Goal: Task Accomplishment & Management: Manage account settings

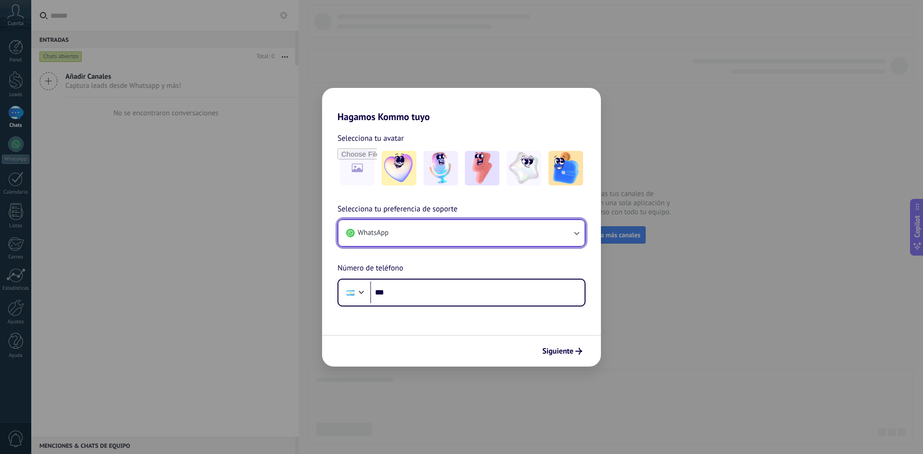
click at [377, 231] on span "WhatsApp" at bounding box center [373, 233] width 31 height 10
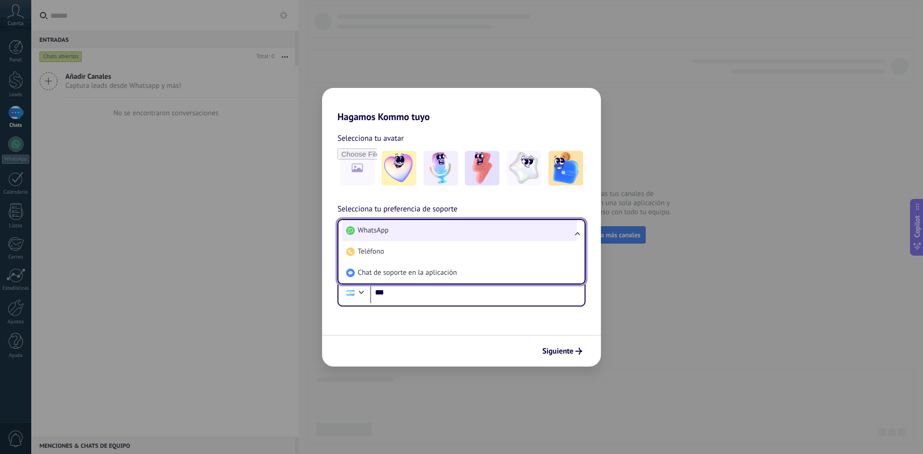
click at [394, 234] on li "WhatsApp" at bounding box center [459, 230] width 235 height 21
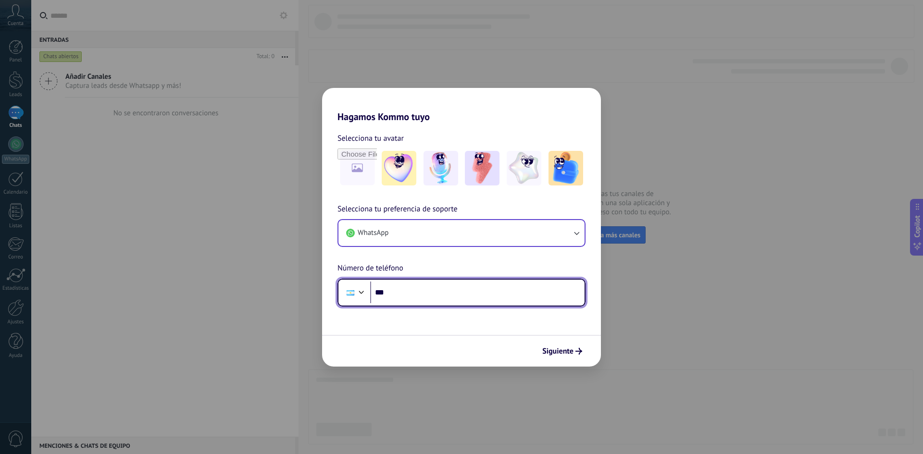
click at [440, 293] on input "***" at bounding box center [477, 293] width 214 height 22
click at [396, 292] on input "**********" at bounding box center [477, 293] width 214 height 22
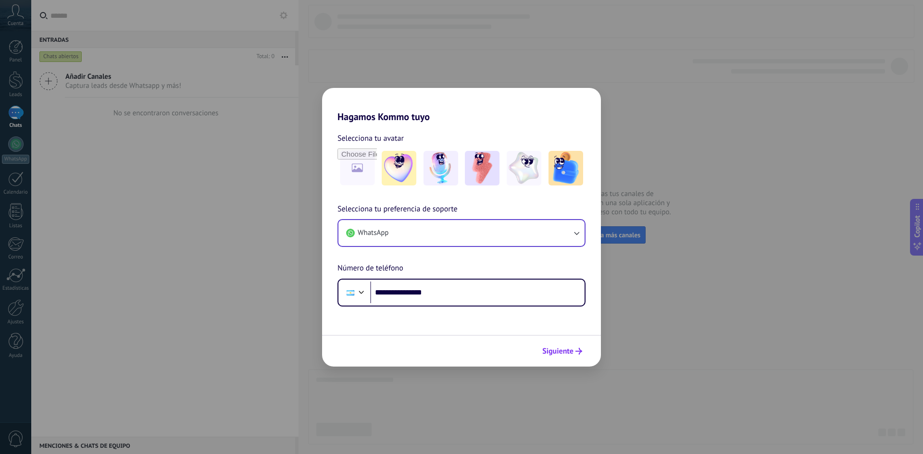
click at [558, 354] on span "Siguiente" at bounding box center [557, 351] width 31 height 7
click at [386, 294] on input "**********" at bounding box center [477, 293] width 214 height 22
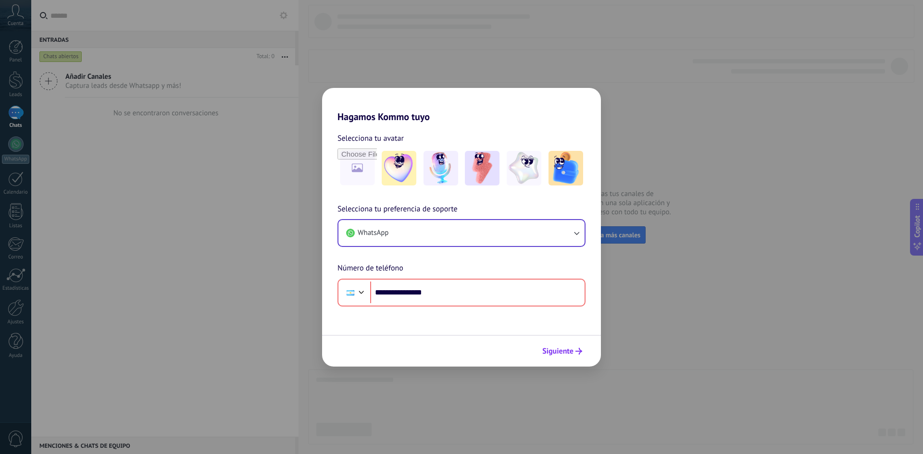
click at [556, 355] on span "Siguiente" at bounding box center [557, 351] width 31 height 7
click at [556, 354] on span "Siguiente" at bounding box center [557, 351] width 31 height 7
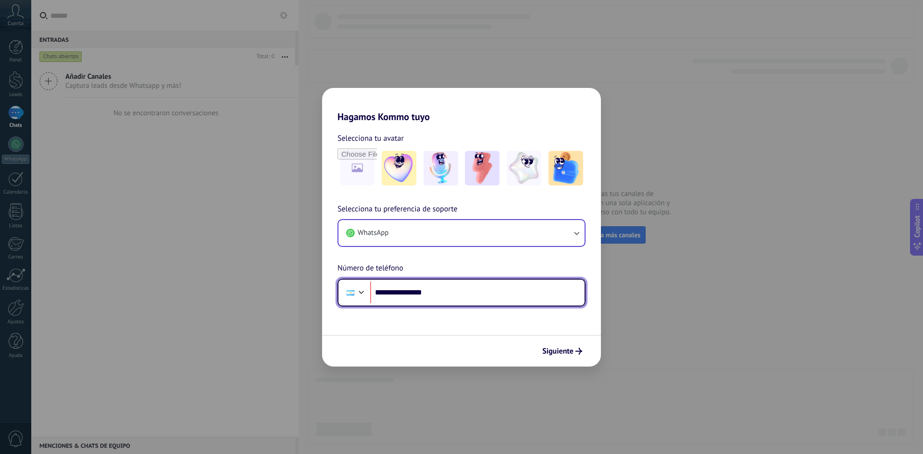
click at [395, 293] on input "**********" at bounding box center [477, 293] width 214 height 22
click at [390, 293] on input "**********" at bounding box center [477, 293] width 214 height 22
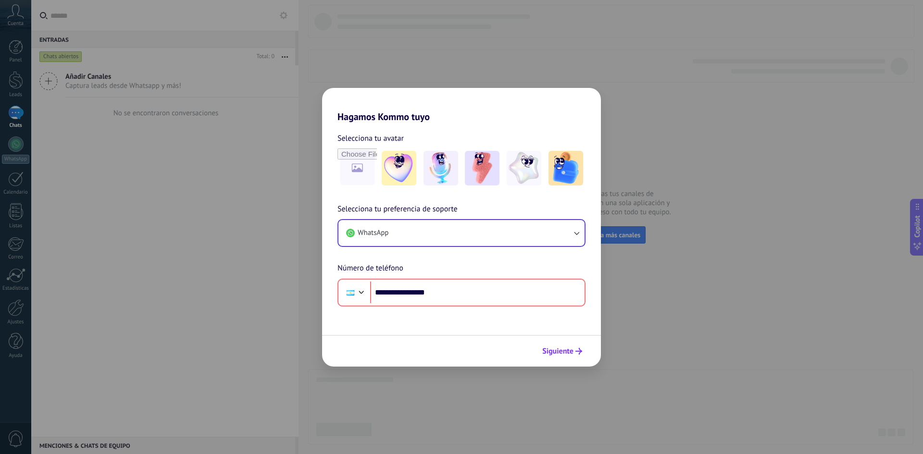
click at [549, 348] on span "Siguiente" at bounding box center [557, 351] width 31 height 7
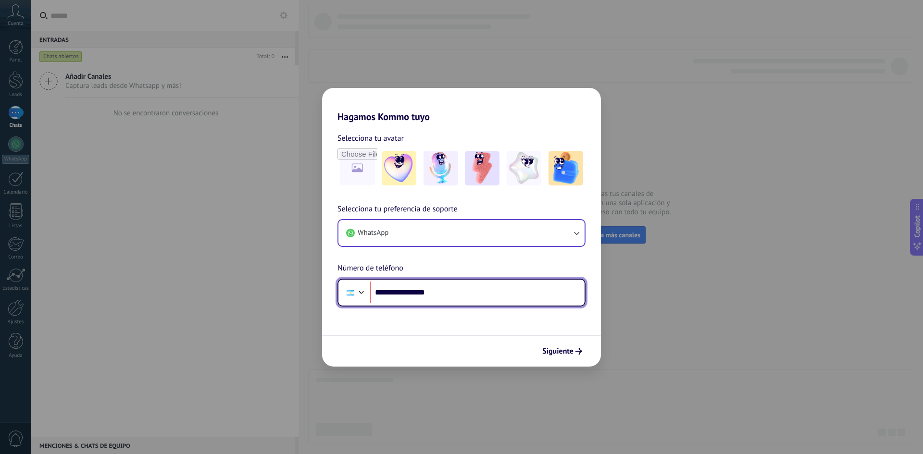
drag, startPoint x: 445, startPoint y: 298, endPoint x: 391, endPoint y: 296, distance: 53.4
click at [391, 296] on input "**********" at bounding box center [477, 293] width 214 height 22
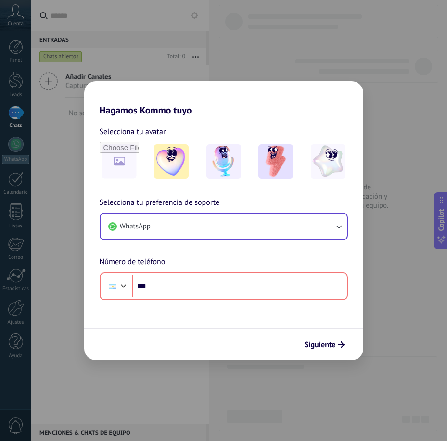
drag, startPoint x: 412, startPoint y: 228, endPoint x: 405, endPoint y: 196, distance: 33.0
click at [411, 225] on div "Hagamos Kommo tuyo Selecciona tu avatar Selecciona tu preferencia de soporte Wh…" at bounding box center [223, 220] width 447 height 441
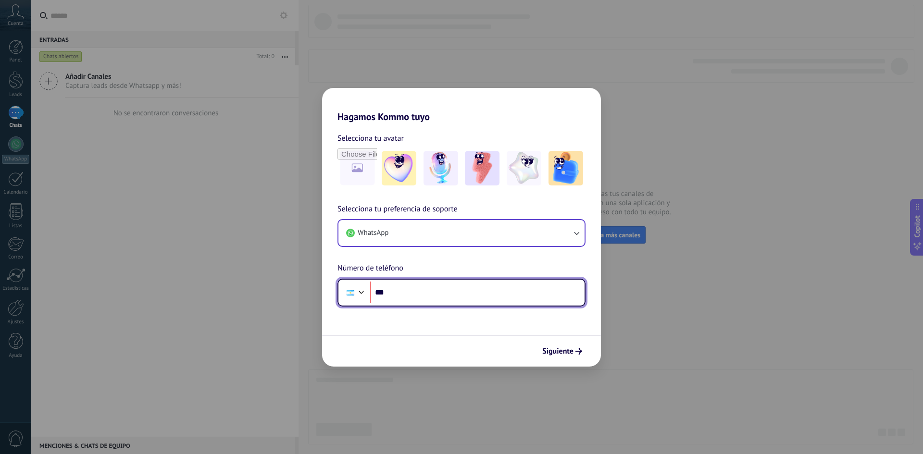
drag, startPoint x: 471, startPoint y: 292, endPoint x: 474, endPoint y: 299, distance: 7.3
click at [474, 298] on input "***" at bounding box center [477, 293] width 214 height 22
type input "**********"
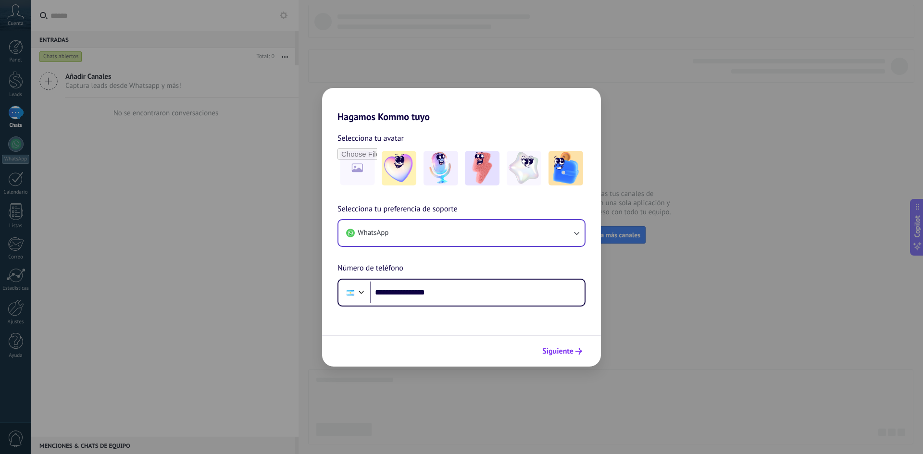
click at [568, 354] on span "Siguiente" at bounding box center [557, 351] width 31 height 7
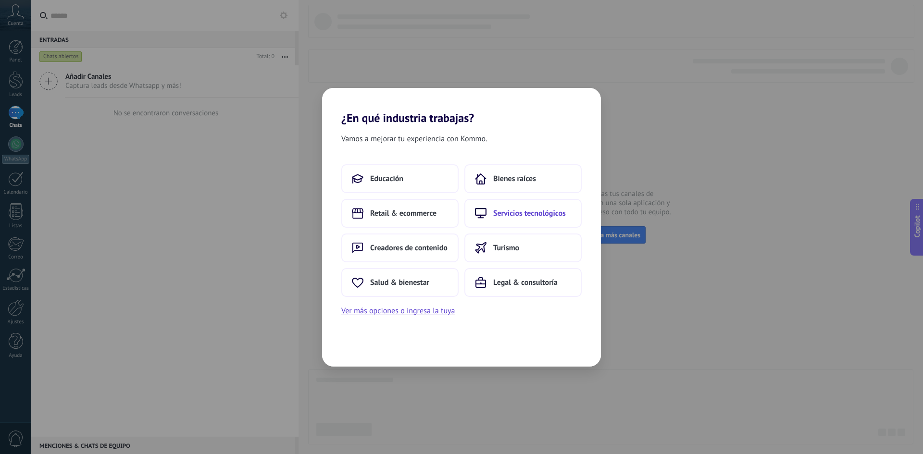
click at [520, 214] on span "Servicios tecnológicos" at bounding box center [529, 214] width 73 height 10
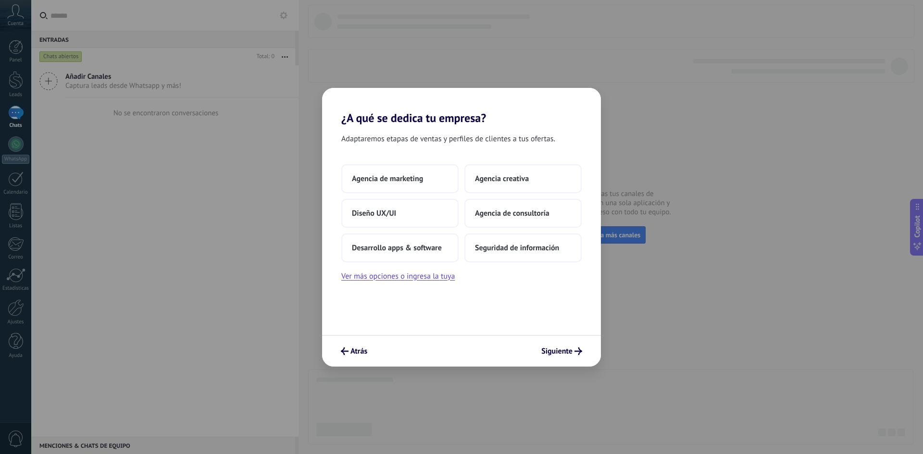
drag, startPoint x: 421, startPoint y: 178, endPoint x: 507, endPoint y: 290, distance: 141.2
click at [513, 298] on div "Adaptaremos etapas de ventas y perfiles de clientes a tus ofertas. Agencia de m…" at bounding box center [461, 230] width 279 height 210
click at [558, 212] on button "Agencia de consultoría" at bounding box center [522, 213] width 117 height 29
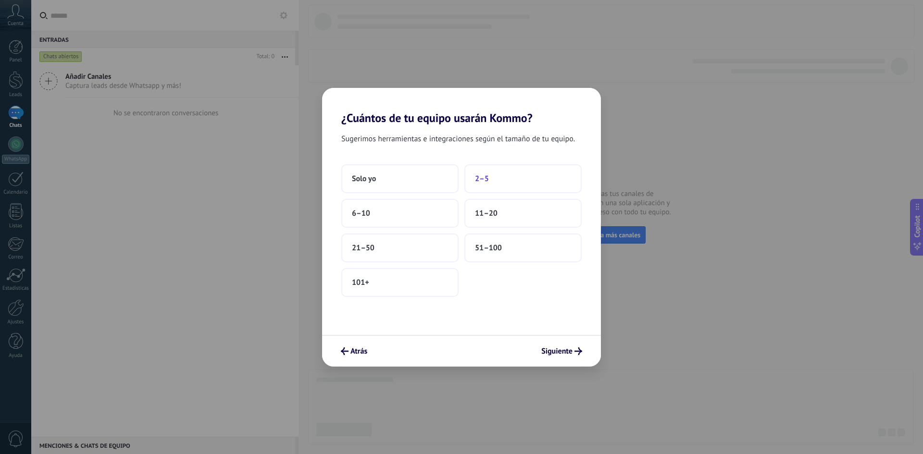
click at [501, 177] on button "2–5" at bounding box center [522, 178] width 117 height 29
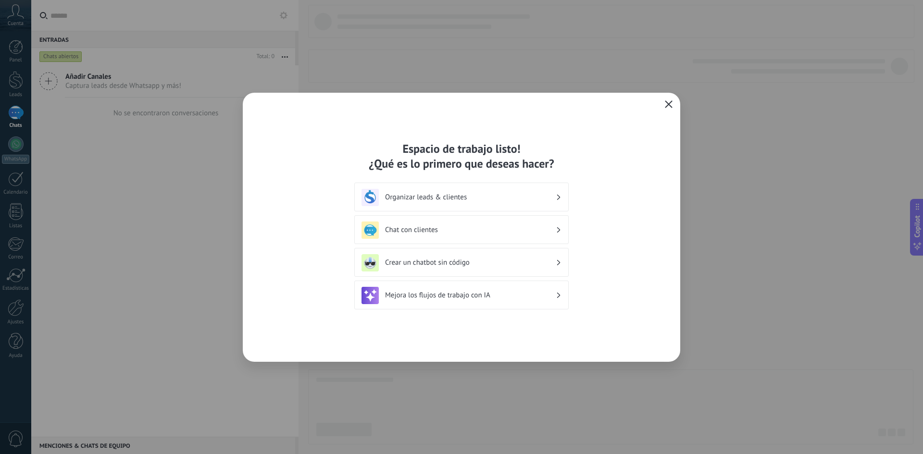
click at [666, 102] on icon "button" at bounding box center [669, 104] width 8 height 8
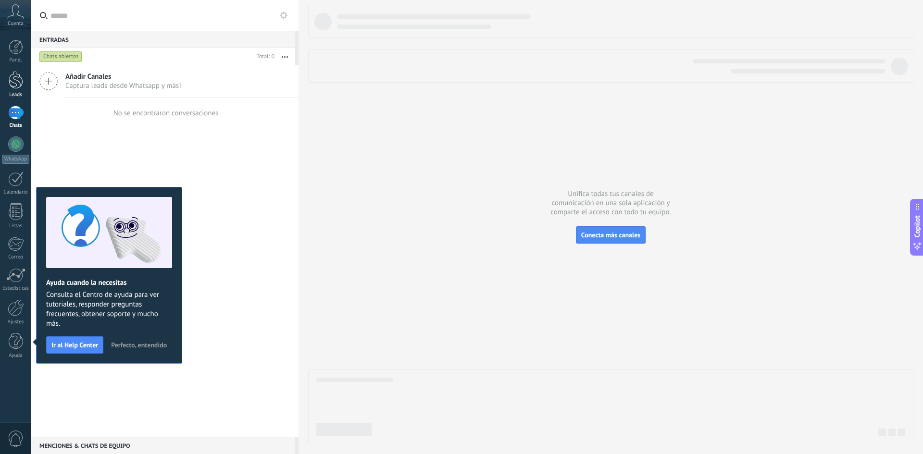
click at [19, 80] on div at bounding box center [16, 80] width 14 height 18
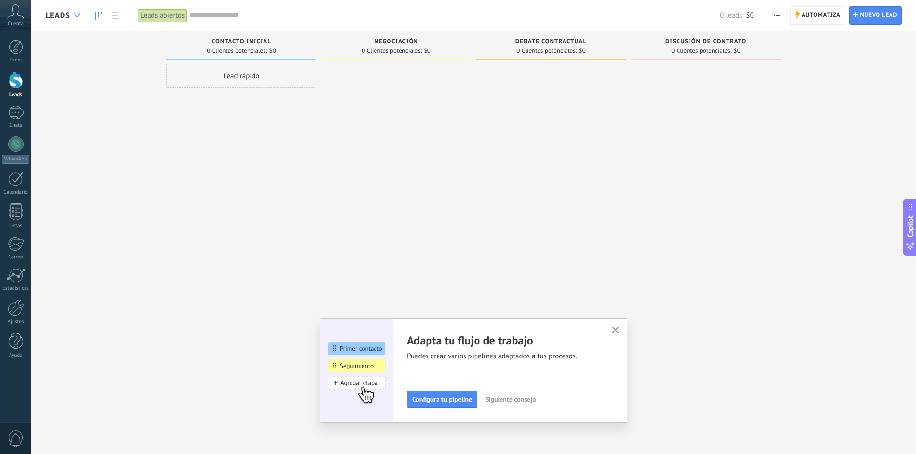
click at [75, 18] on div at bounding box center [77, 15] width 16 height 19
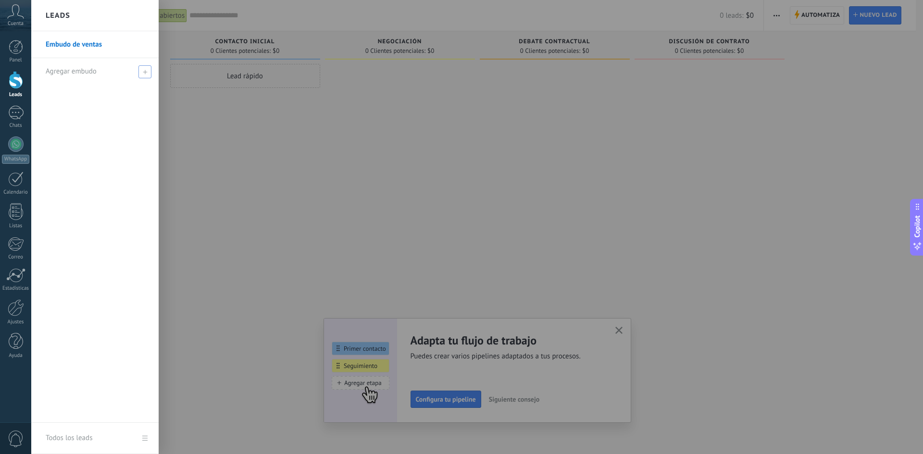
click at [103, 74] on div "Agregar embudo" at bounding box center [97, 71] width 103 height 26
click at [99, 70] on input "text" at bounding box center [91, 71] width 90 height 15
type input "*********"
click at [237, 159] on div at bounding box center [492, 227] width 923 height 454
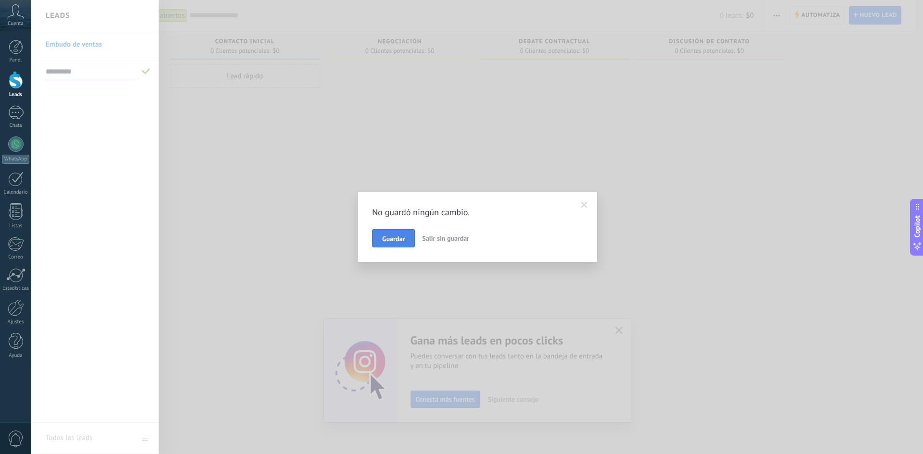
click at [382, 244] on button "Guardar" at bounding box center [393, 238] width 43 height 18
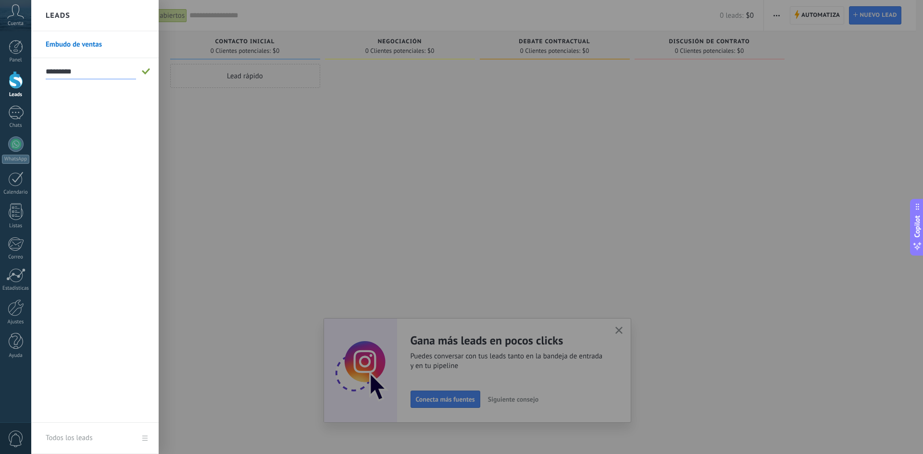
click at [149, 124] on div "Embudo de ventas *********" at bounding box center [94, 227] width 127 height 392
click at [207, 130] on div at bounding box center [492, 227] width 923 height 454
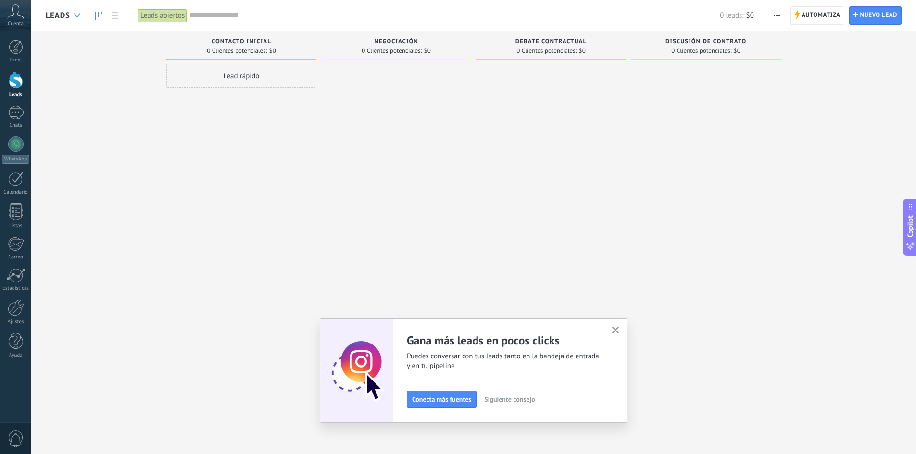
click at [72, 18] on div at bounding box center [77, 15] width 16 height 19
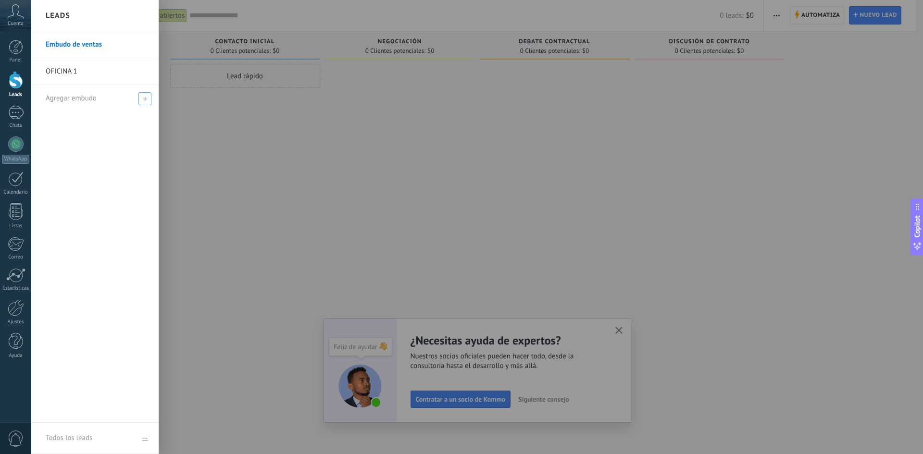
click at [117, 99] on div "Agregar embudo" at bounding box center [97, 98] width 103 height 26
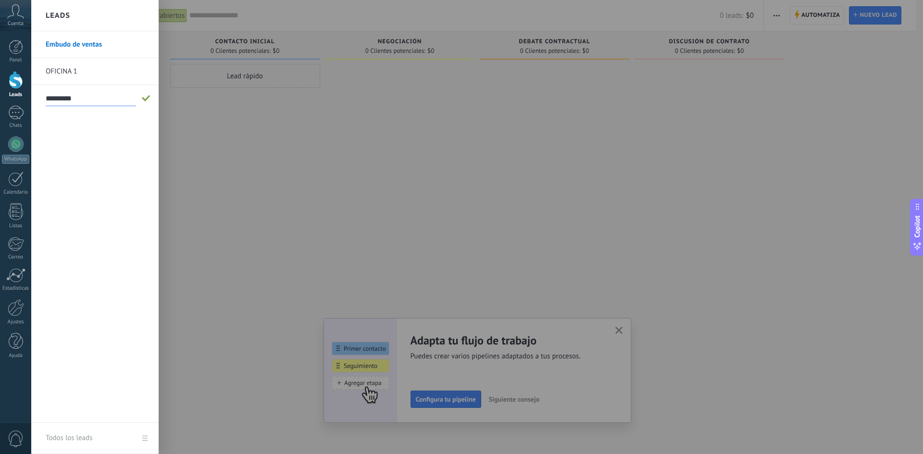
type input "*********"
click at [224, 203] on div at bounding box center [492, 227] width 923 height 454
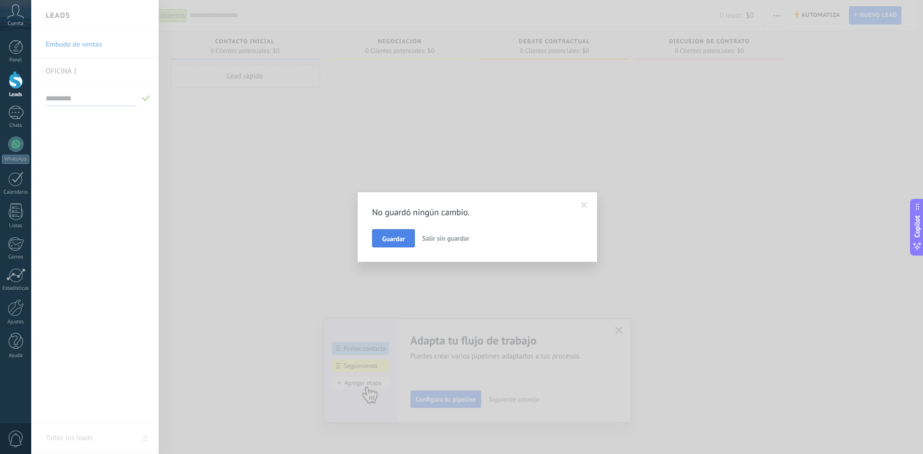
click at [388, 244] on button "Guardar" at bounding box center [393, 238] width 43 height 18
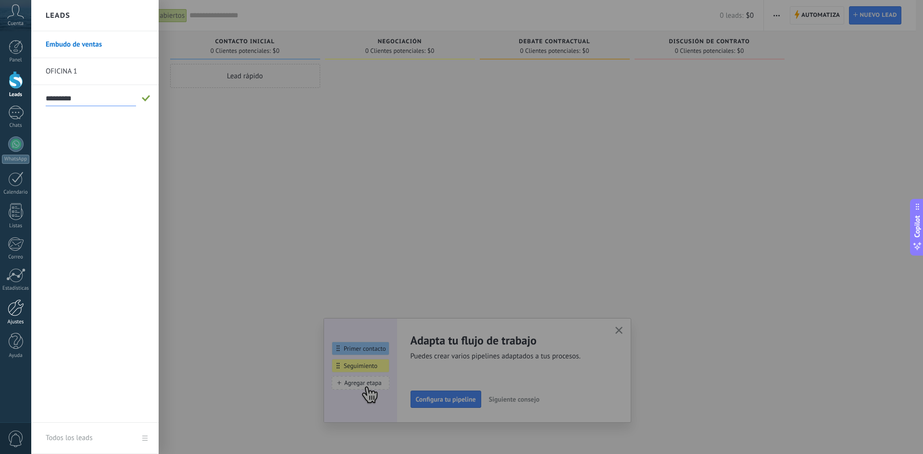
click at [17, 303] on div at bounding box center [16, 307] width 16 height 17
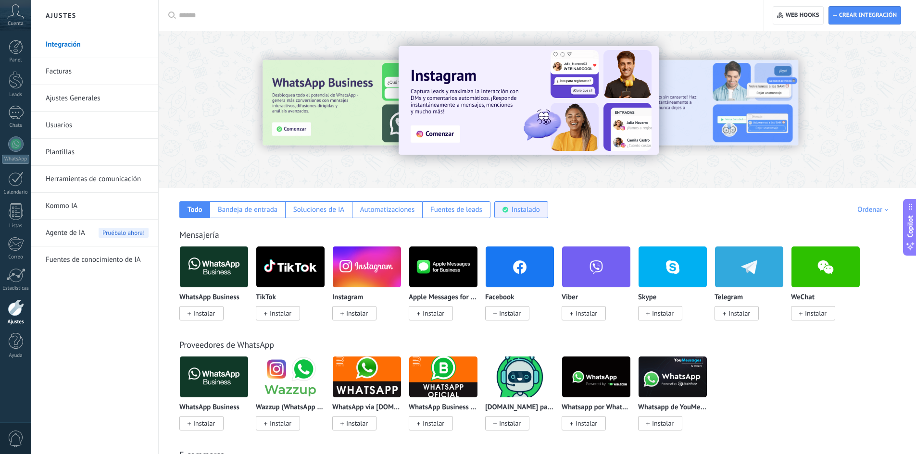
click at [522, 212] on div "Instalado" at bounding box center [525, 209] width 28 height 9
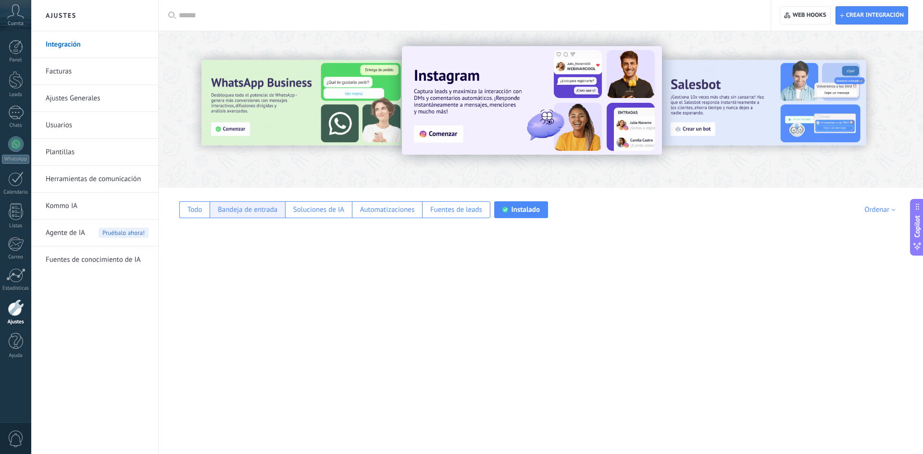
click at [230, 210] on div "Bandeja de entrada" at bounding box center [248, 209] width 60 height 9
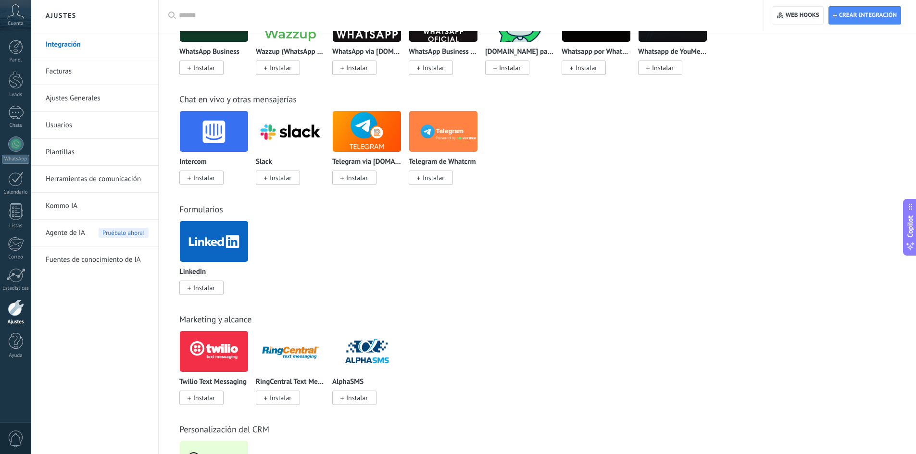
scroll to position [440, 0]
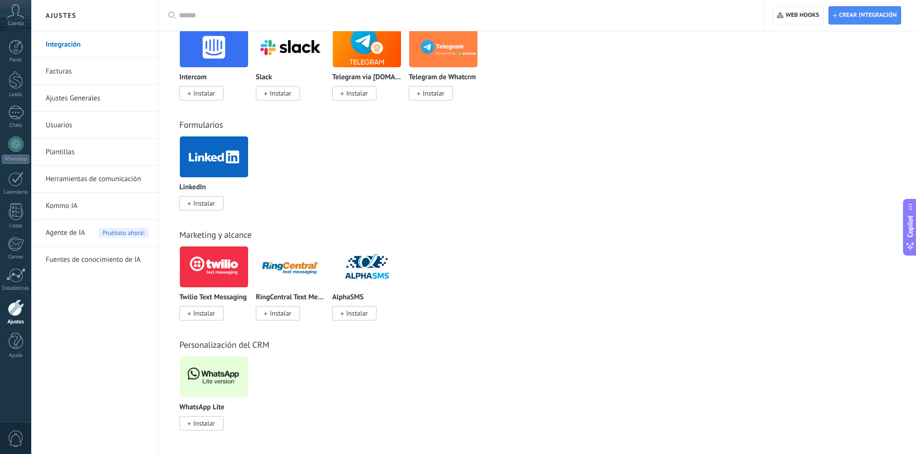
click at [212, 428] on span "Instalar" at bounding box center [201, 423] width 44 height 14
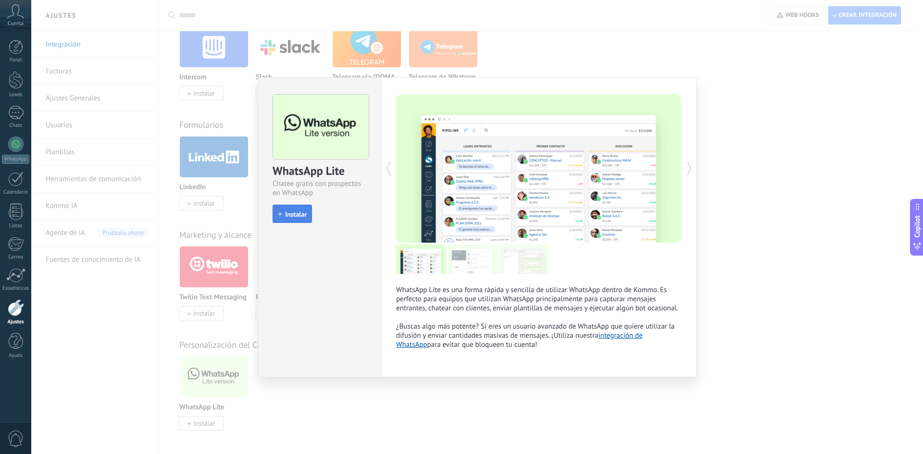
click at [291, 211] on span "Instalar" at bounding box center [296, 214] width 22 height 7
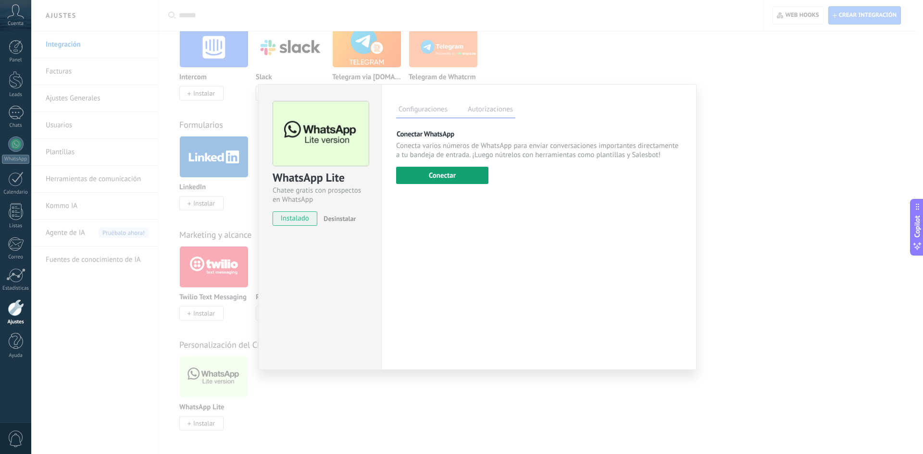
click at [423, 175] on button "Conectar" at bounding box center [442, 175] width 92 height 17
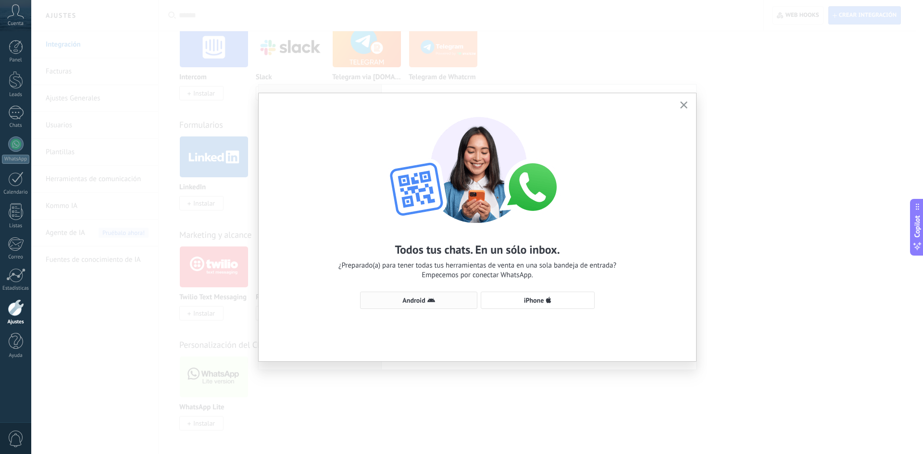
click at [448, 298] on span "Android" at bounding box center [418, 301] width 107 height 8
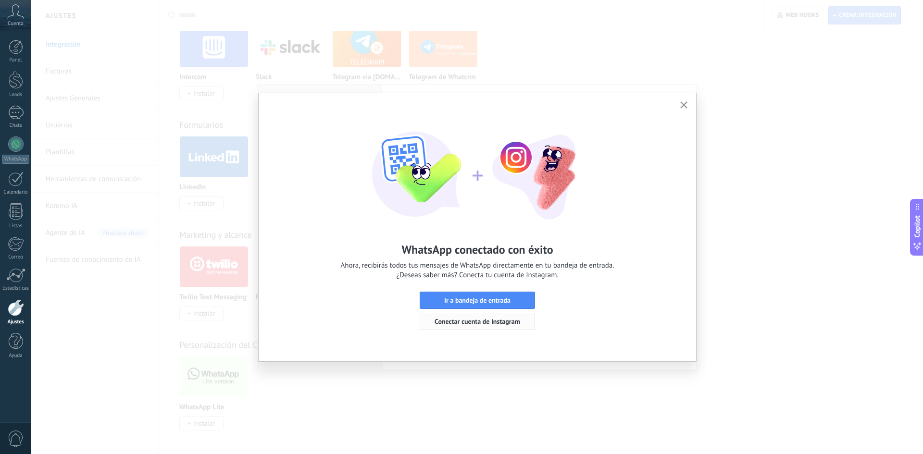
click at [510, 322] on span "Conectar cuenta de Instagram" at bounding box center [478, 321] width 86 height 7
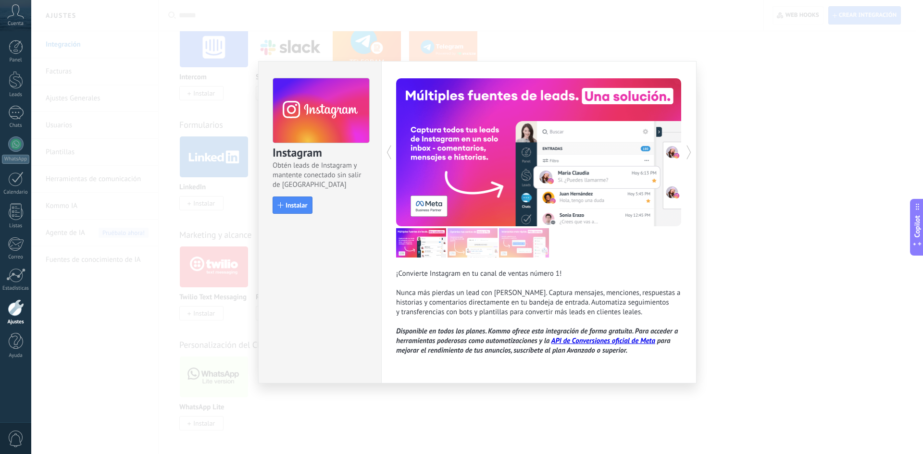
drag, startPoint x: 407, startPoint y: 396, endPoint x: 404, endPoint y: 384, distance: 12.4
click at [408, 396] on div "Instagram Obtén leads de Instagram y mantente conectado sin salir de Kommo Inst…" at bounding box center [477, 227] width 892 height 454
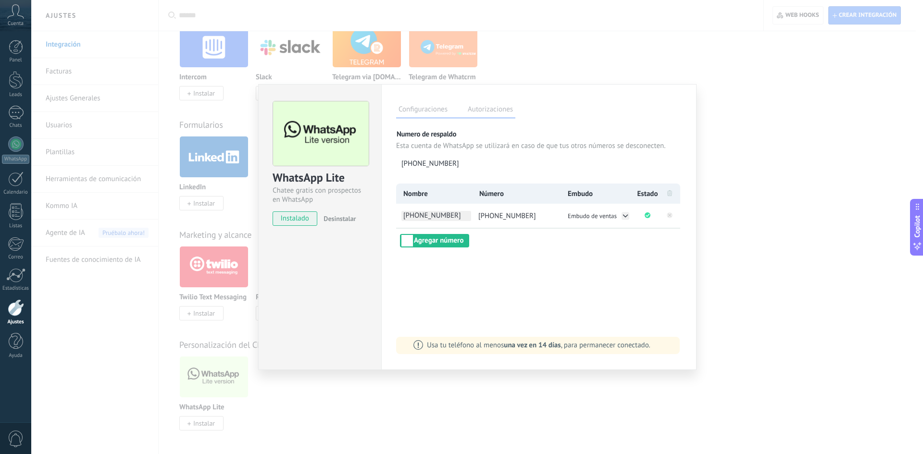
click at [454, 214] on span "+54 9 11 5140-1052" at bounding box center [436, 216] width 70 height 10
drag, startPoint x: 465, startPoint y: 216, endPoint x: 338, endPoint y: 212, distance: 127.0
click at [344, 212] on div "WhatsApp Lite Chatee gratis con prospectos en WhatsApp instalado Desinstalar Co…" at bounding box center [477, 227] width 438 height 286
click at [439, 212] on span "+54 9 11 5140-1052" at bounding box center [436, 216] width 70 height 10
type input "*"
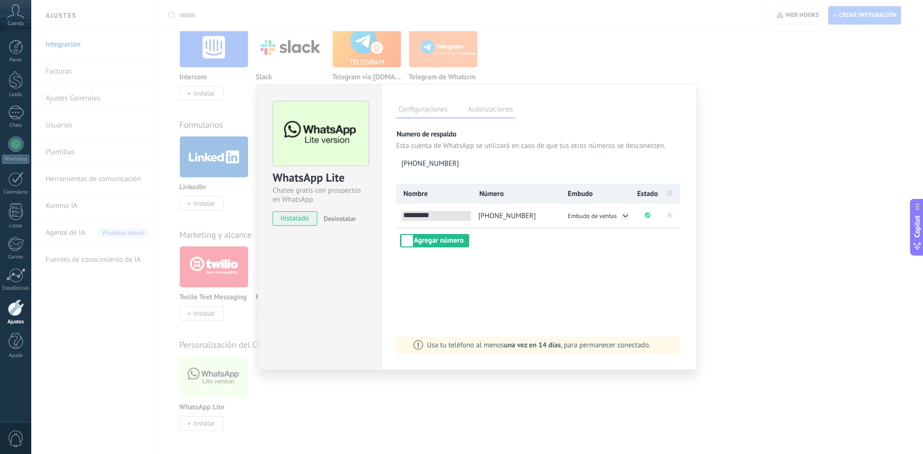
type input "*********"
click at [589, 240] on div "Nombre Número Embudo Estado ********* +54 9 11 5140-1052 Embudo de ventas Agreg…" at bounding box center [539, 216] width 286 height 64
click at [624, 218] on icon at bounding box center [626, 216] width 8 height 8
click at [609, 238] on li "OFICINA 2" at bounding box center [598, 236] width 66 height 10
click at [738, 253] on div "WhatsApp Lite Chatee gratis con prospectos en WhatsApp instalado Desinstalar Co…" at bounding box center [477, 227] width 892 height 454
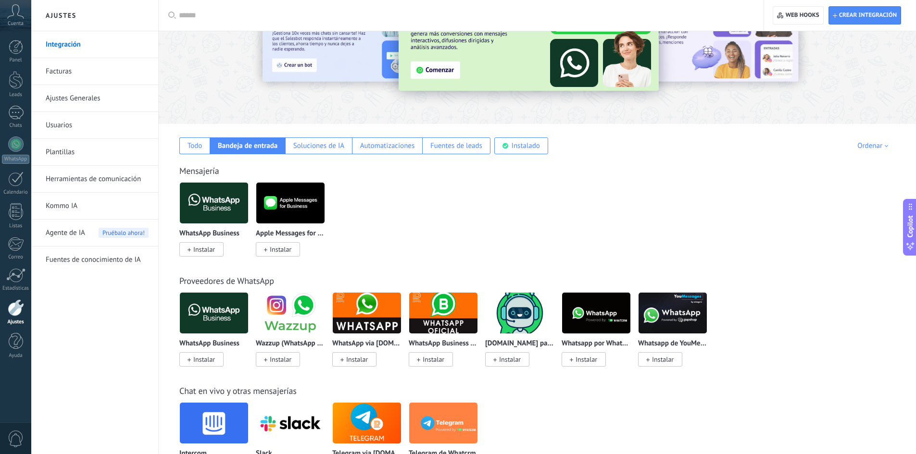
scroll to position [0, 0]
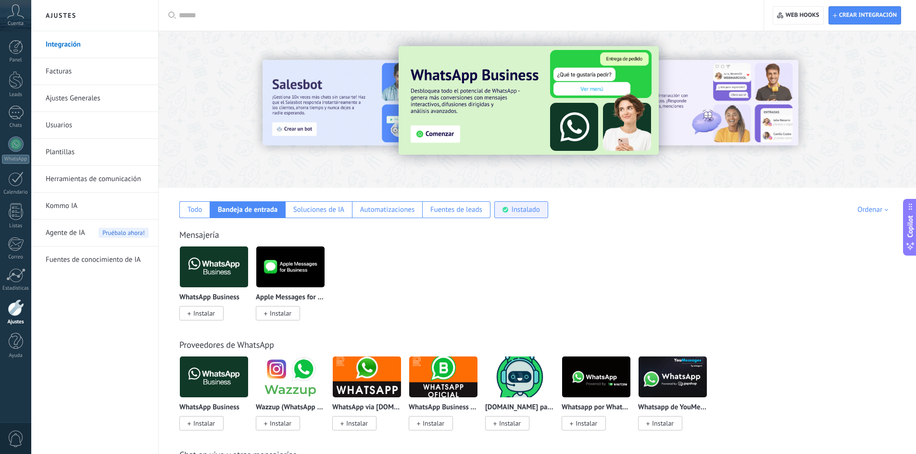
drag, startPoint x: 515, startPoint y: 218, endPoint x: 520, endPoint y: 216, distance: 5.0
click at [516, 218] on div "Instalado" at bounding box center [521, 209] width 54 height 17
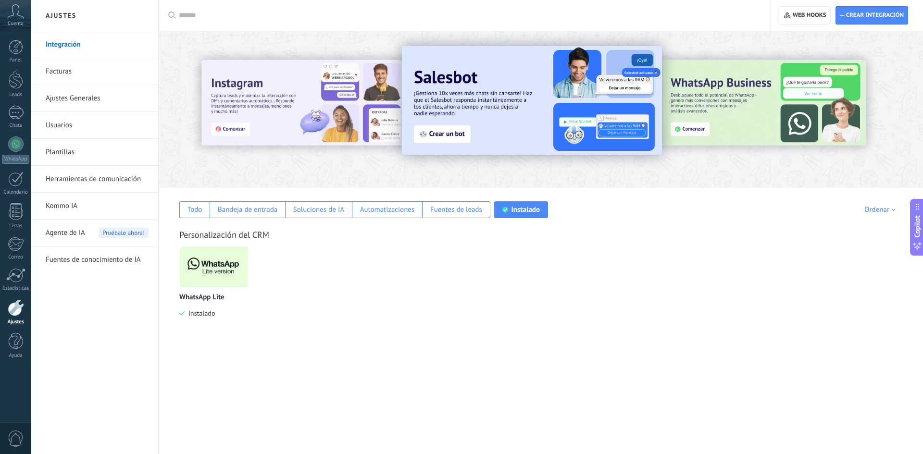
click at [103, 62] on link "Facturas" at bounding box center [97, 71] width 103 height 27
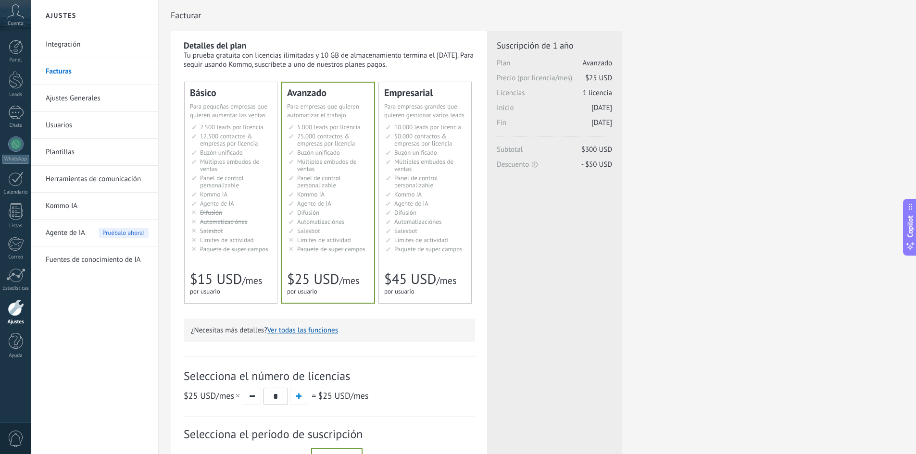
click at [261, 170] on li "Множество воронок Multiple sales pipelines Múltiples embudos de ventas Vários f…" at bounding box center [231, 165] width 80 height 14
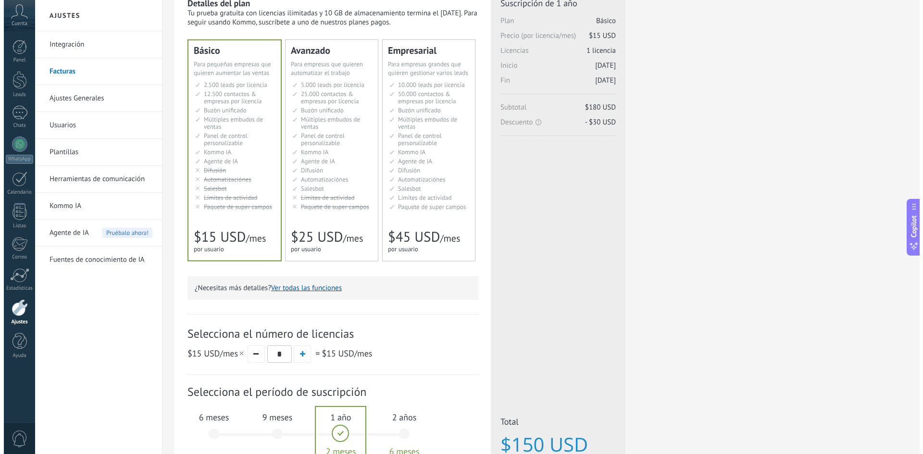
scroll to position [160, 0]
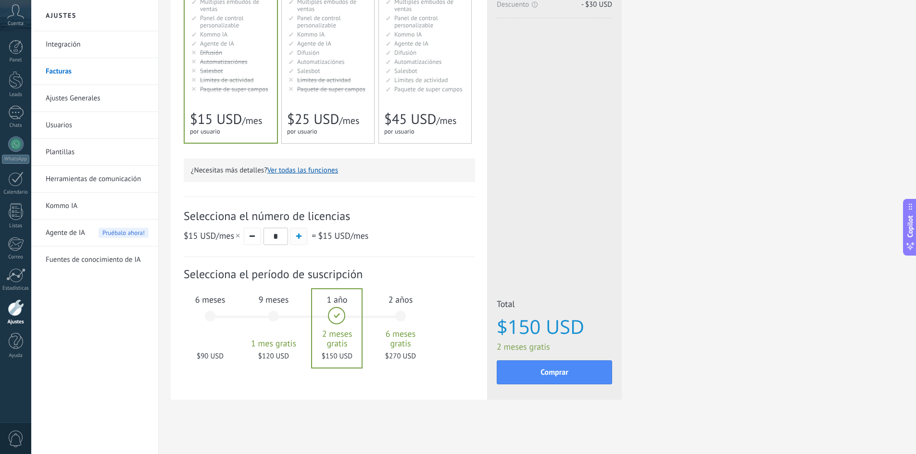
click at [297, 240] on button "button" at bounding box center [298, 236] width 17 height 17
type input "*"
click at [595, 364] on button "Comprar" at bounding box center [554, 373] width 115 height 24
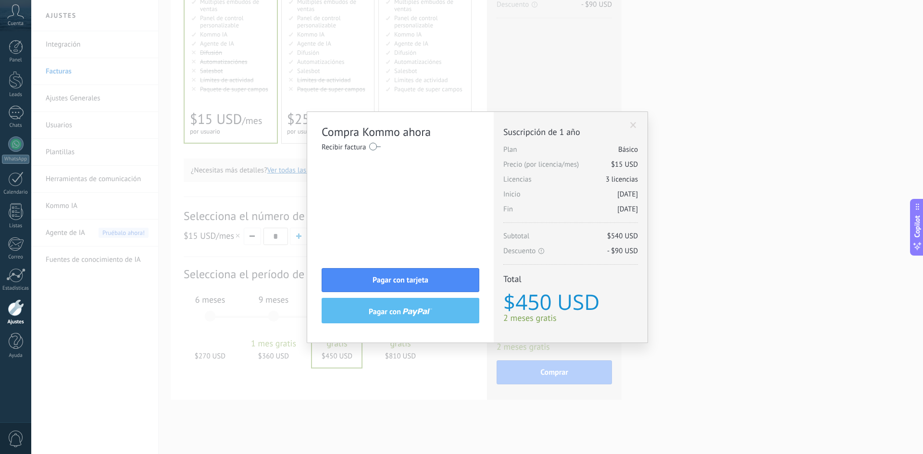
click at [468, 309] on button "pagar con" at bounding box center [401, 310] width 158 height 25
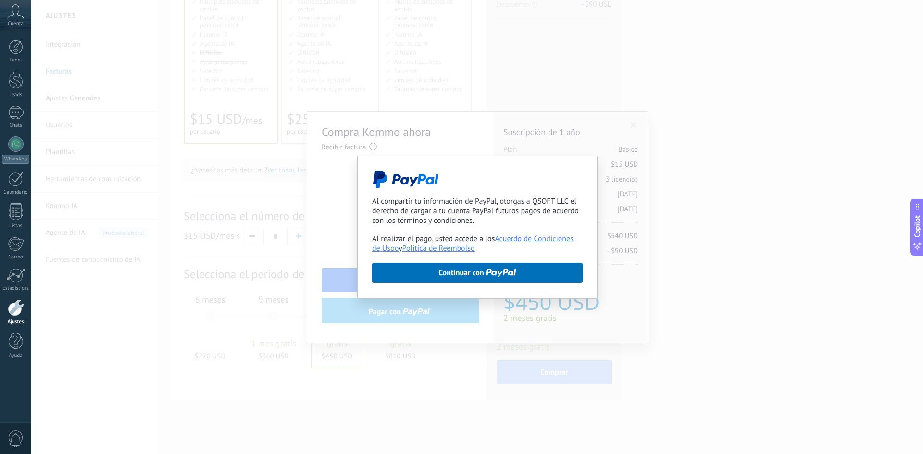
click at [563, 131] on div "Al compartir tu información de PayPal, otorgas a QSOFT LLC el derecho de cargar…" at bounding box center [477, 227] width 892 height 454
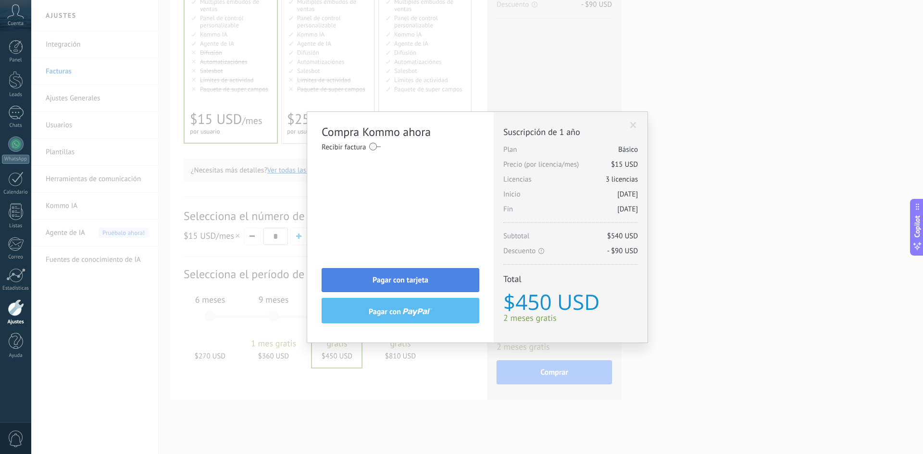
click at [421, 277] on span "Pagar con tarjeta" at bounding box center [401, 280] width 56 height 7
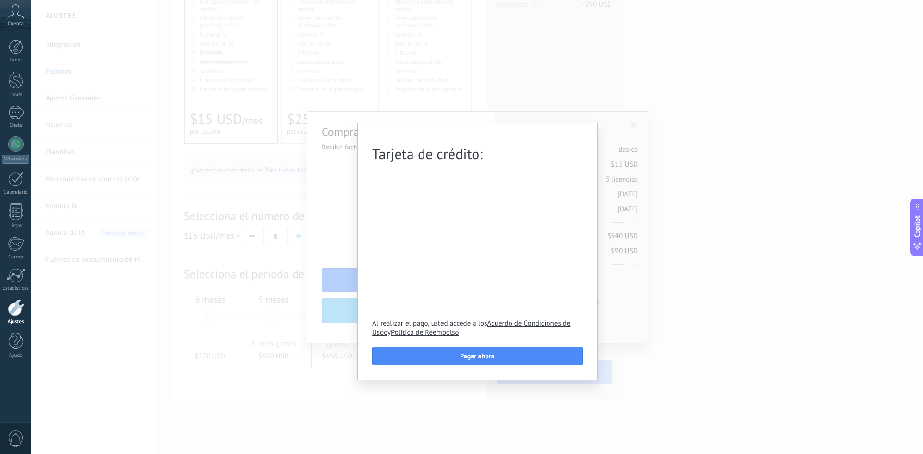
click at [648, 224] on div "Tarjeta de crédito: Al realizar el pago, usted accede a los Acuerdo de Condicio…" at bounding box center [477, 227] width 892 height 454
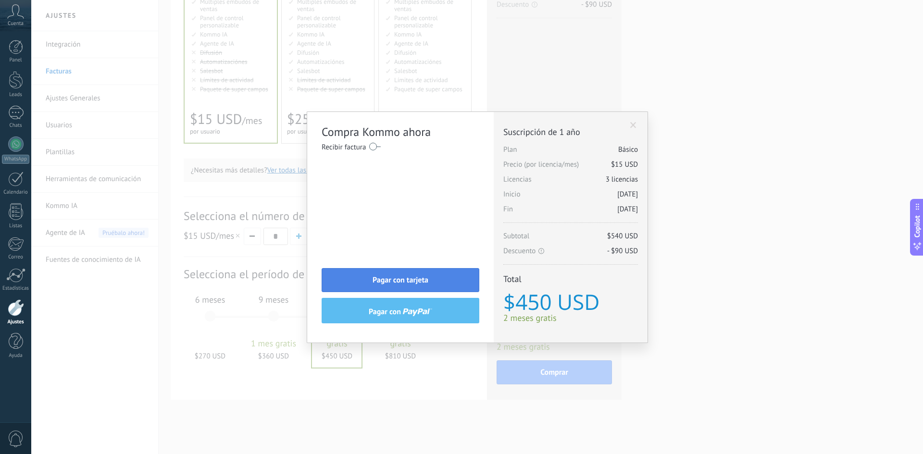
click at [451, 278] on button "Pagar con tarjeta" at bounding box center [401, 280] width 158 height 24
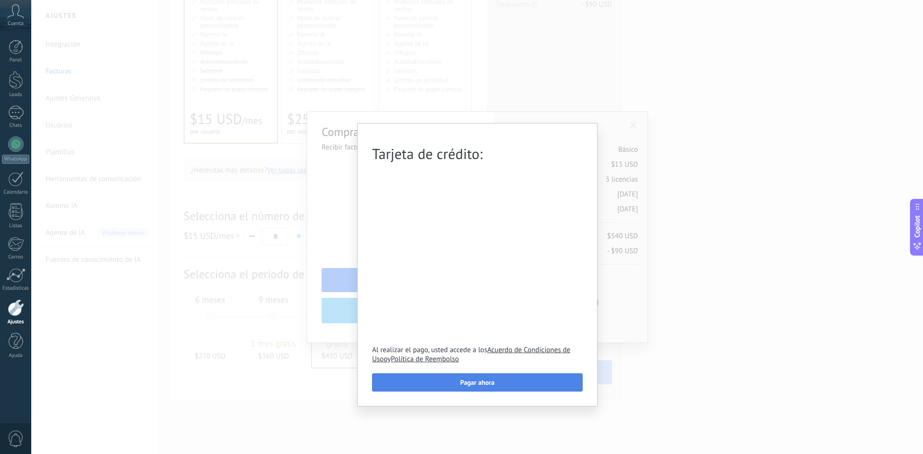
click at [461, 380] on span "Pagar ahora" at bounding box center [477, 382] width 34 height 7
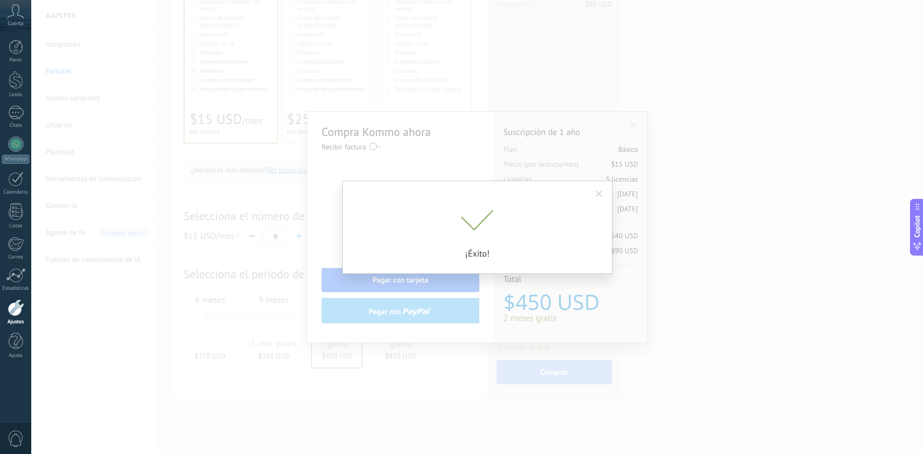
click at [599, 196] on span at bounding box center [599, 194] width 6 height 7
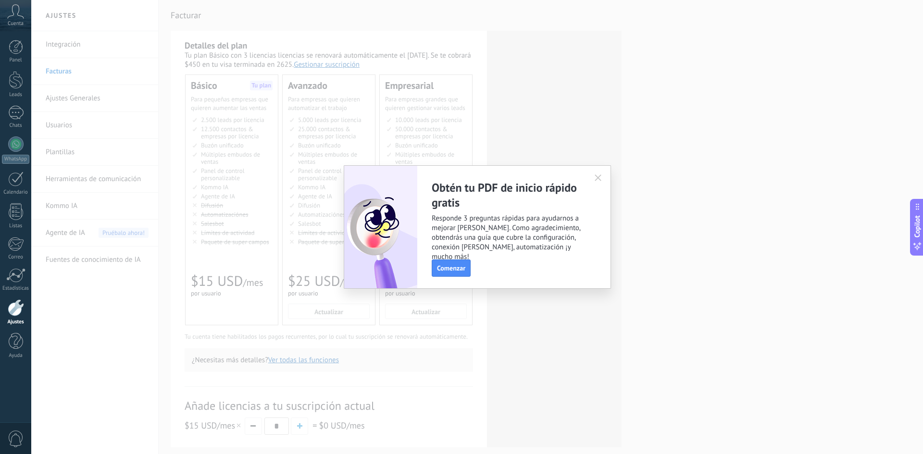
click at [600, 177] on icon "button" at bounding box center [598, 177] width 7 height 7
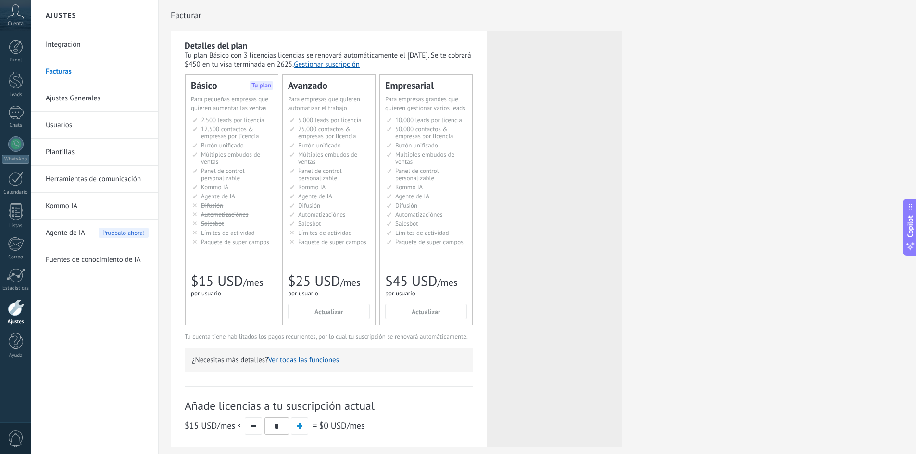
click at [71, 77] on link "Facturas" at bounding box center [97, 71] width 103 height 27
click at [20, 81] on div at bounding box center [16, 80] width 14 height 18
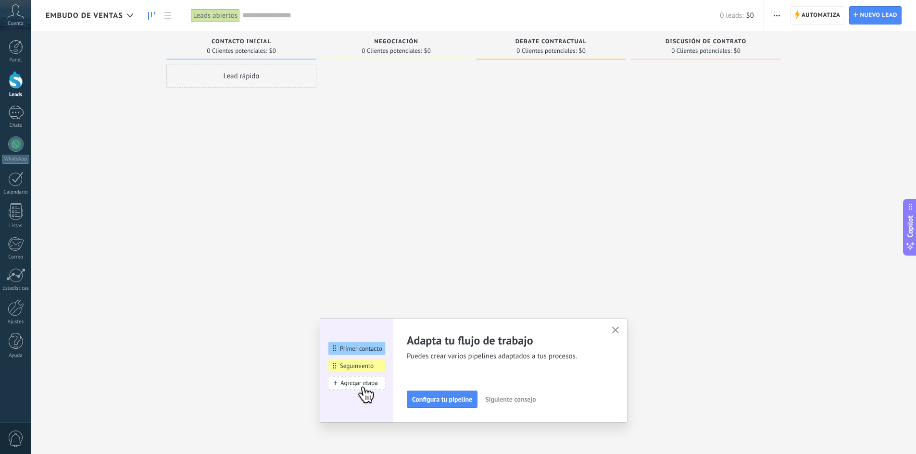
click at [115, 16] on span "Embudo de ventas" at bounding box center [84, 15] width 77 height 9
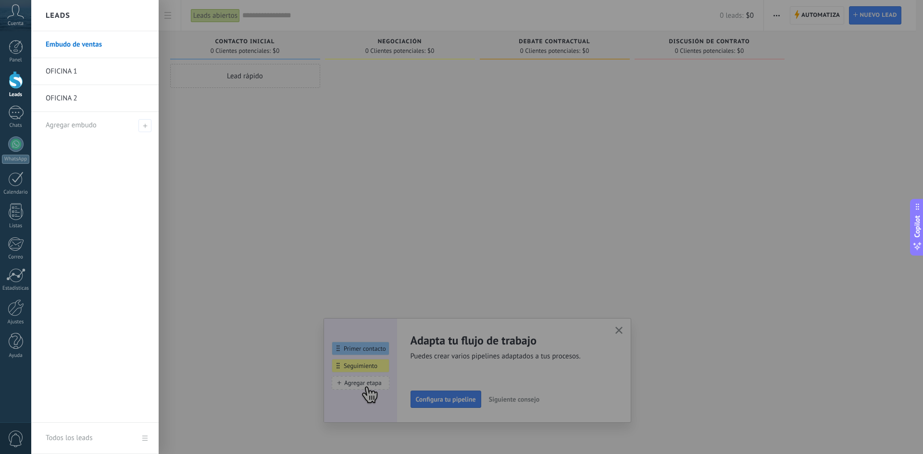
click at [91, 102] on link "OFICINA 2" at bounding box center [97, 98] width 103 height 27
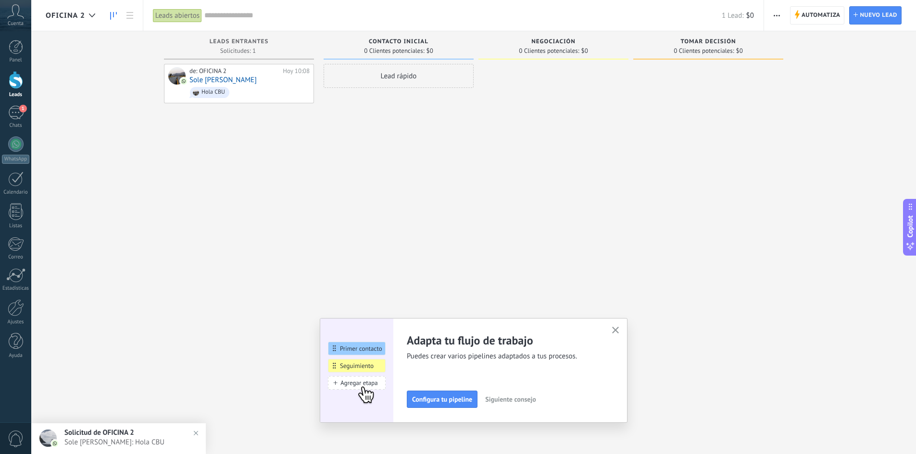
click at [619, 328] on icon "button" at bounding box center [615, 330] width 7 height 7
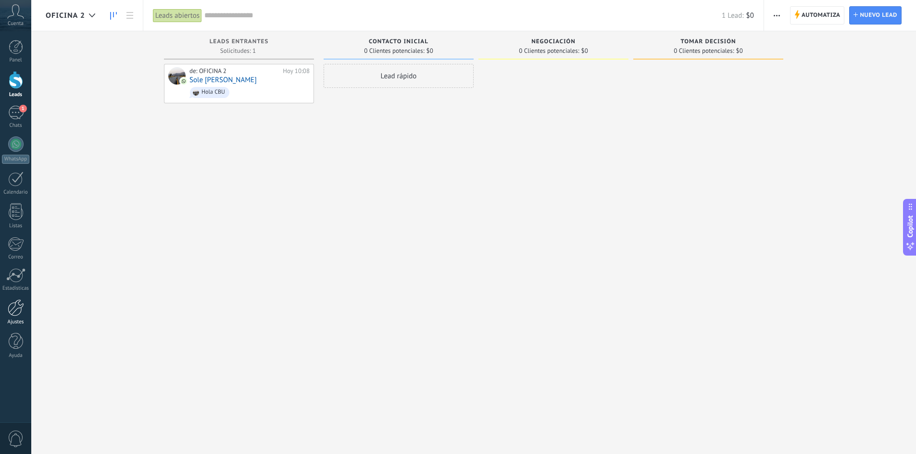
click at [17, 308] on div at bounding box center [16, 307] width 16 height 17
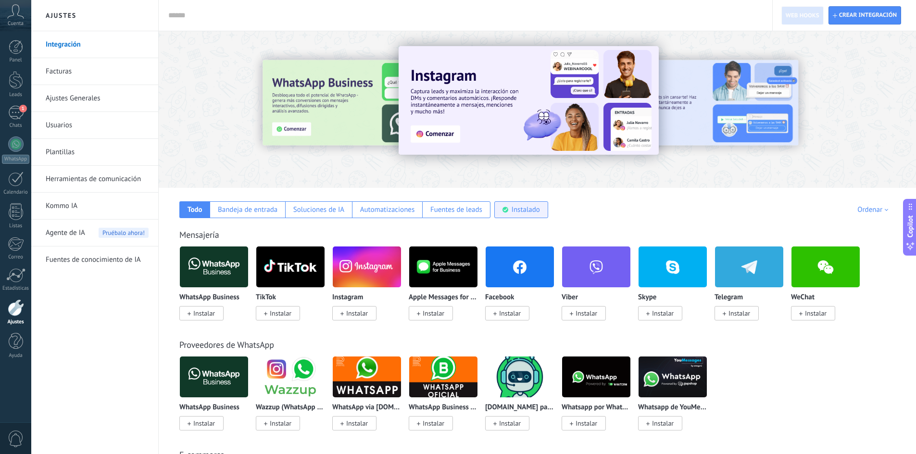
click at [525, 214] on div "Instalado" at bounding box center [521, 209] width 54 height 17
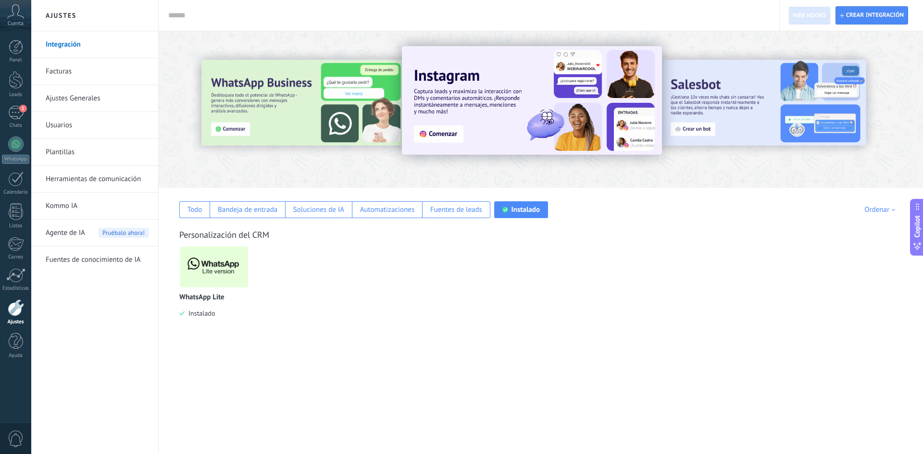
click at [227, 274] on img at bounding box center [214, 267] width 68 height 47
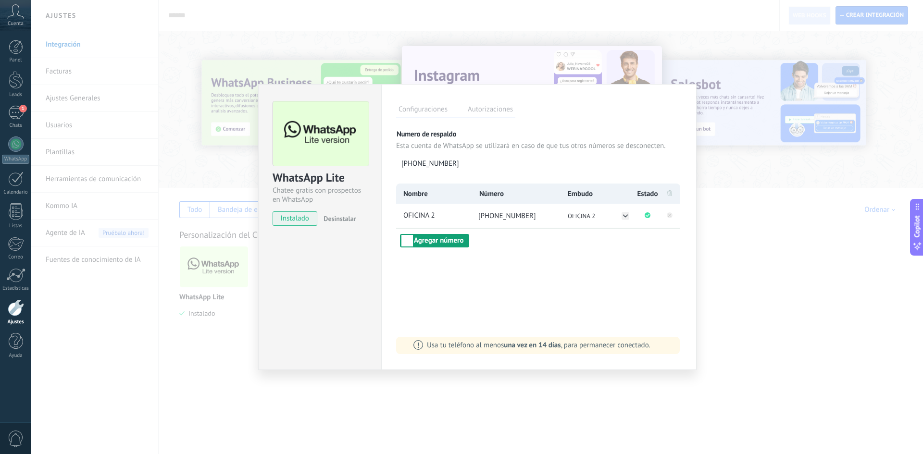
click at [441, 245] on button "Agregar número" at bounding box center [434, 240] width 69 height 13
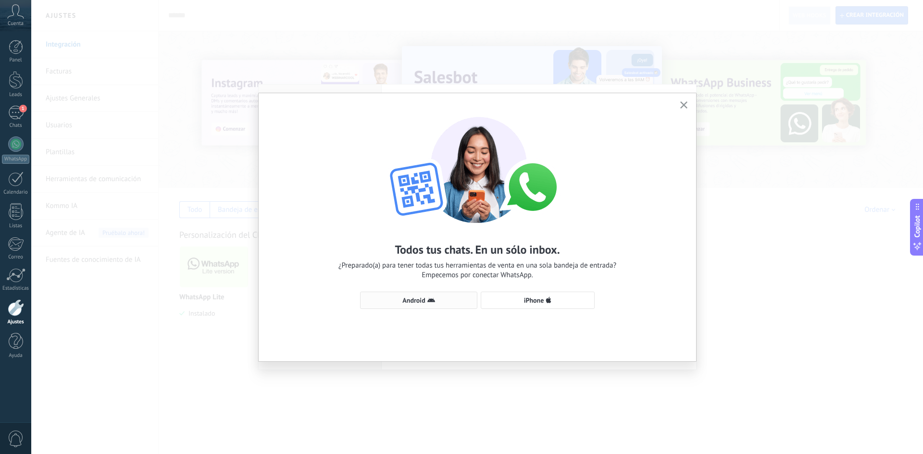
click at [455, 304] on button "Android" at bounding box center [418, 300] width 117 height 17
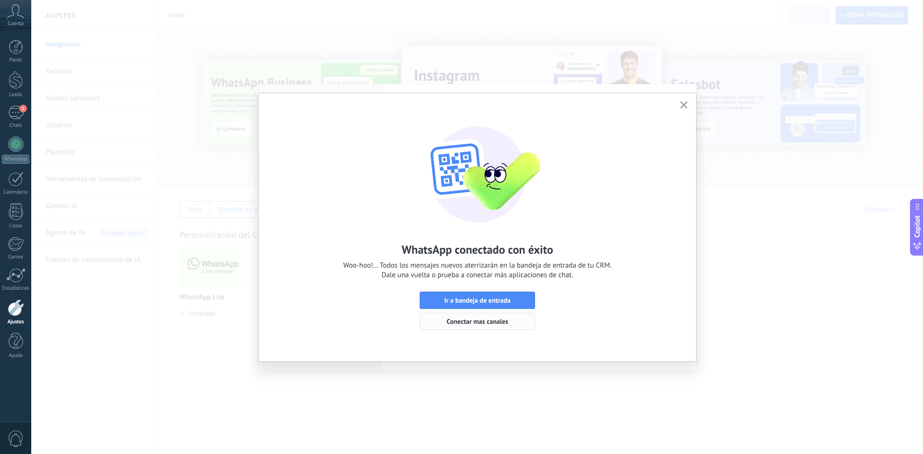
click at [496, 321] on span "Conectar mas canales" at bounding box center [478, 321] width 62 height 7
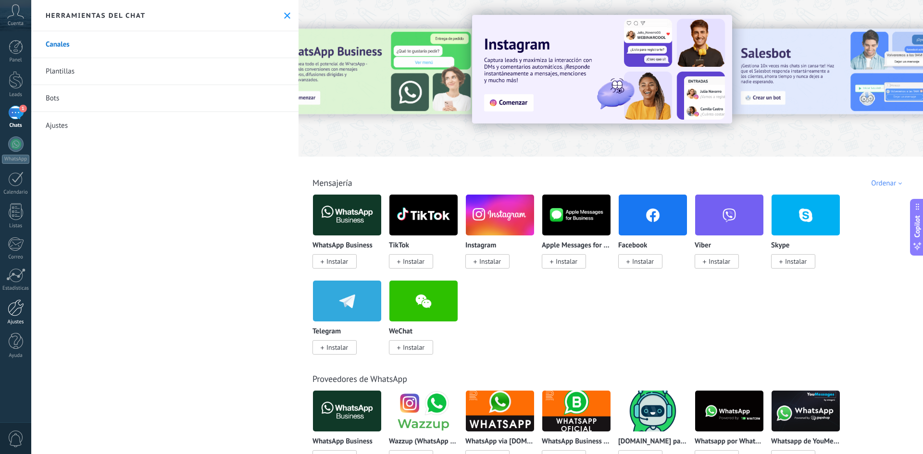
click at [12, 304] on div at bounding box center [16, 307] width 16 height 17
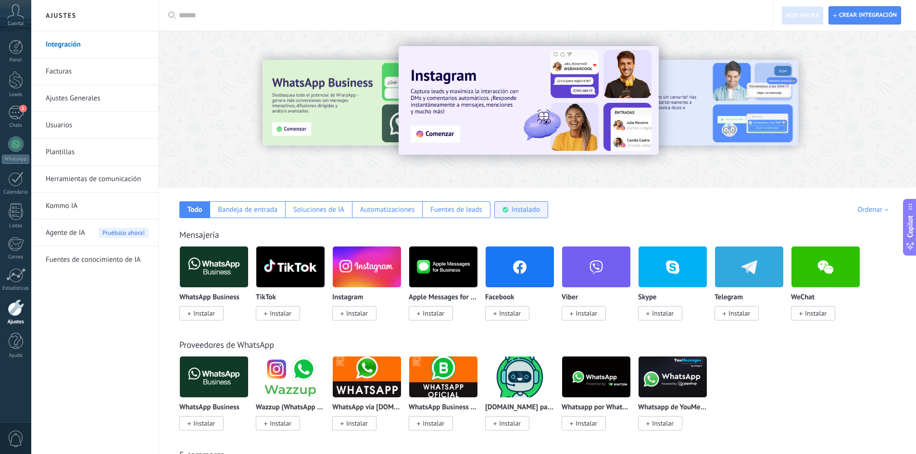
click at [515, 209] on div "Instalado" at bounding box center [525, 209] width 28 height 9
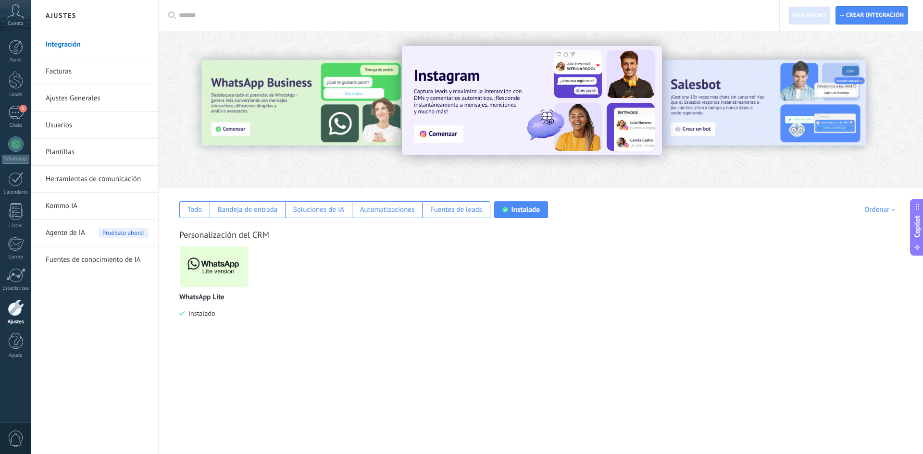
click at [221, 282] on img at bounding box center [214, 267] width 68 height 47
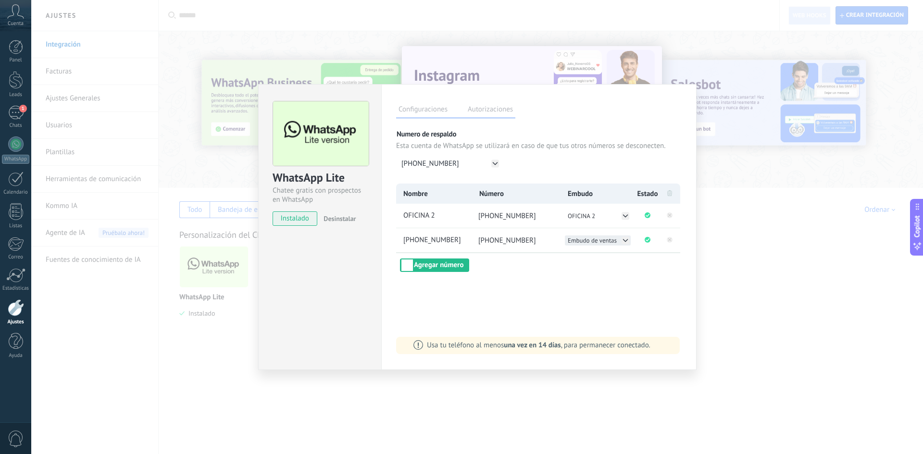
click at [623, 242] on icon at bounding box center [626, 240] width 8 height 8
click at [600, 252] on li "OFICINA 1" at bounding box center [598, 251] width 66 height 10
click at [459, 242] on span "+54 9 11 2537-2029" at bounding box center [436, 241] width 70 height 10
type input "*"
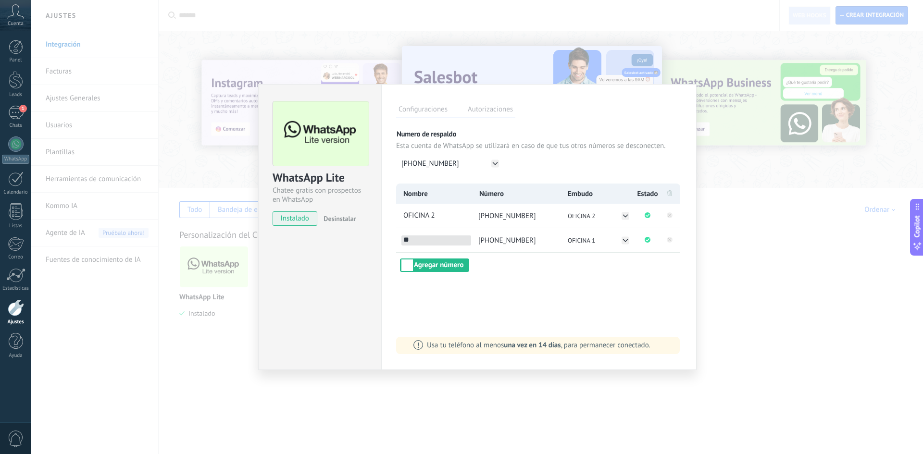
type input "*"
type input "*********"
click at [544, 308] on div "Configuraciones Autorizaciones Esta pestaña registra a los usuarios que han con…" at bounding box center [538, 227] width 315 height 286
drag, startPoint x: 537, startPoint y: 303, endPoint x: 468, endPoint y: 303, distance: 69.7
click at [537, 303] on div "Configuraciones Autorizaciones Esta pestaña registra a los usuarios que han con…" at bounding box center [538, 227] width 315 height 286
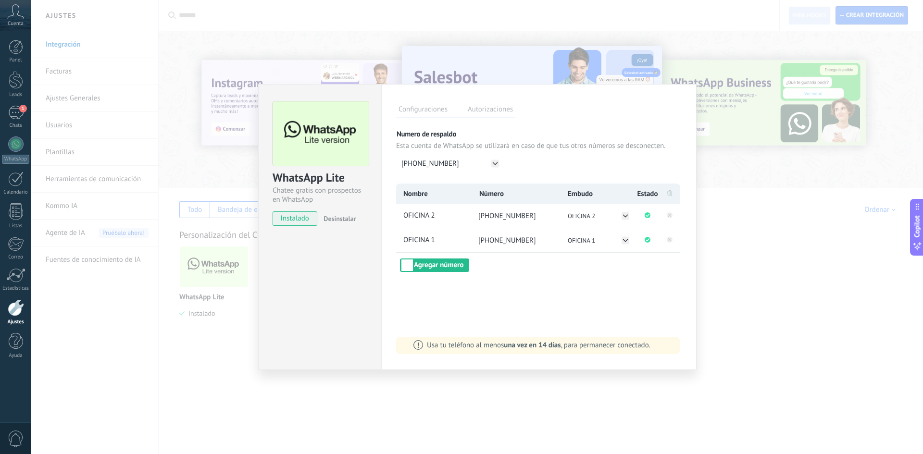
click at [414, 420] on div "WhatsApp Lite Chatee gratis con prospectos en WhatsApp instalado Desinstalar Co…" at bounding box center [477, 227] width 892 height 454
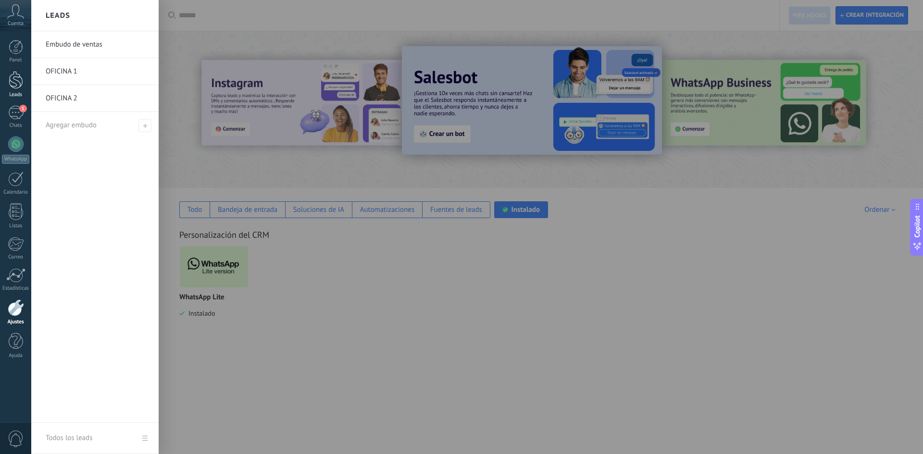
click at [20, 77] on div at bounding box center [16, 80] width 14 height 18
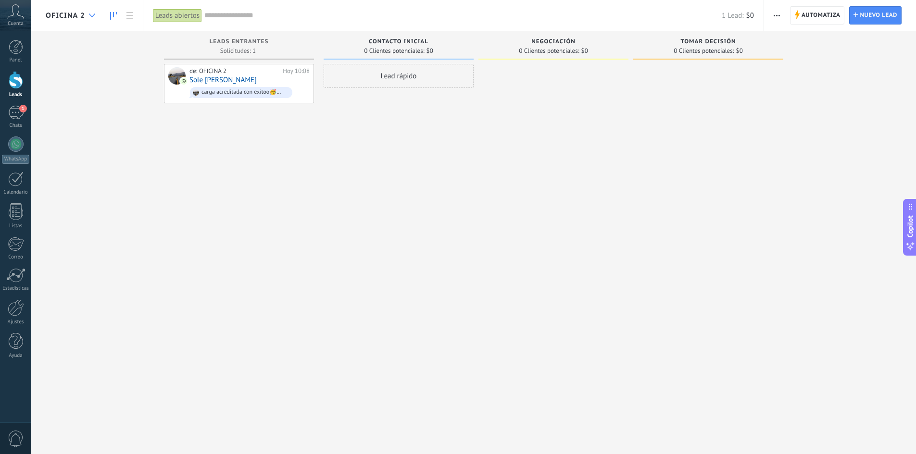
click at [90, 16] on icon at bounding box center [92, 15] width 6 height 4
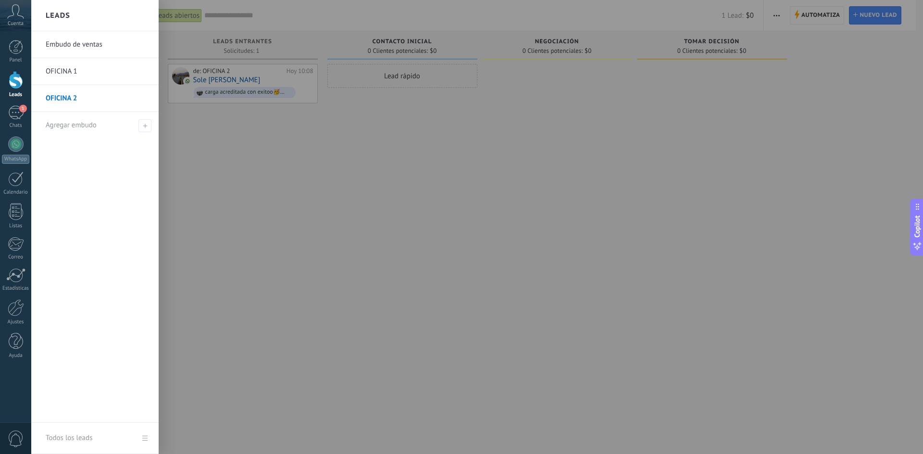
click at [78, 67] on link "OFICINA 1" at bounding box center [97, 71] width 103 height 27
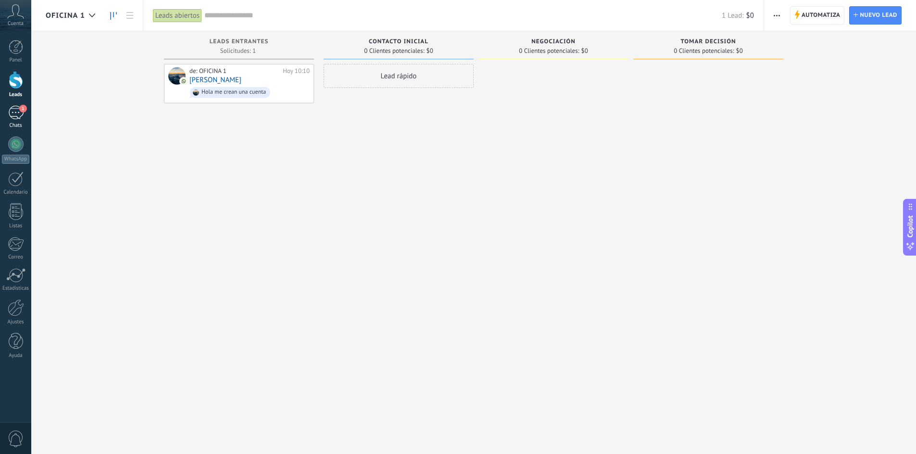
click at [10, 112] on div "1" at bounding box center [15, 113] width 15 height 14
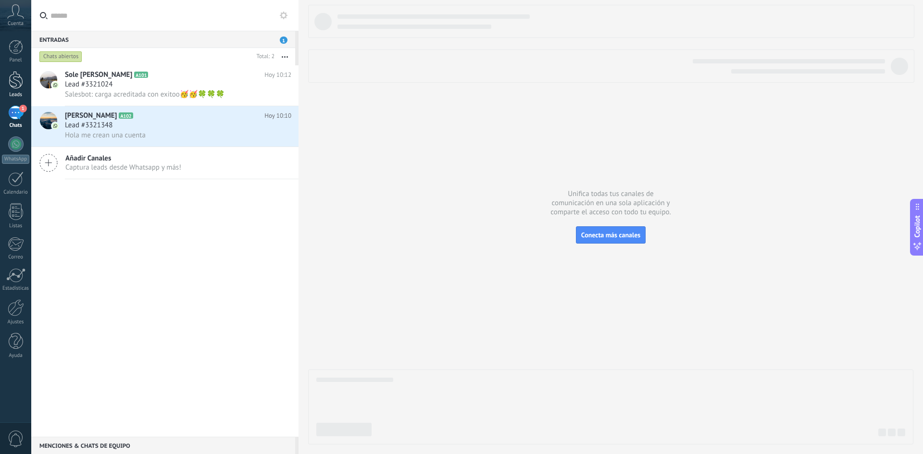
click at [22, 74] on div at bounding box center [16, 80] width 14 height 18
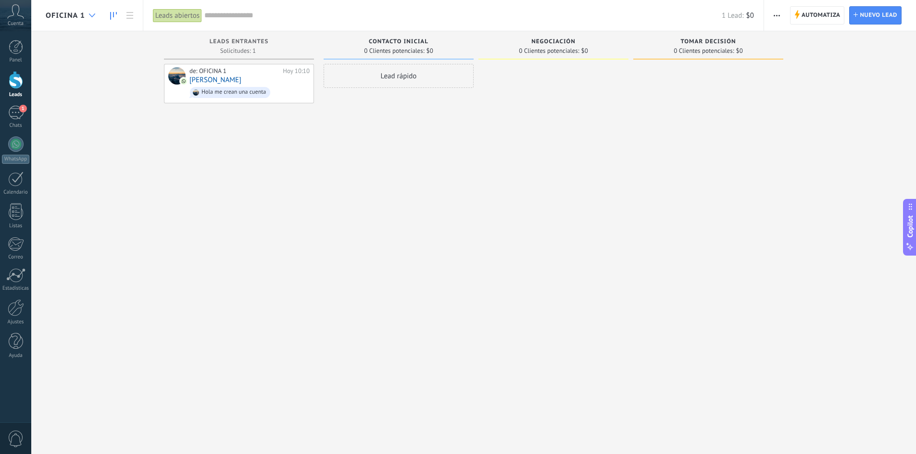
click at [93, 18] on div at bounding box center [92, 15] width 16 height 19
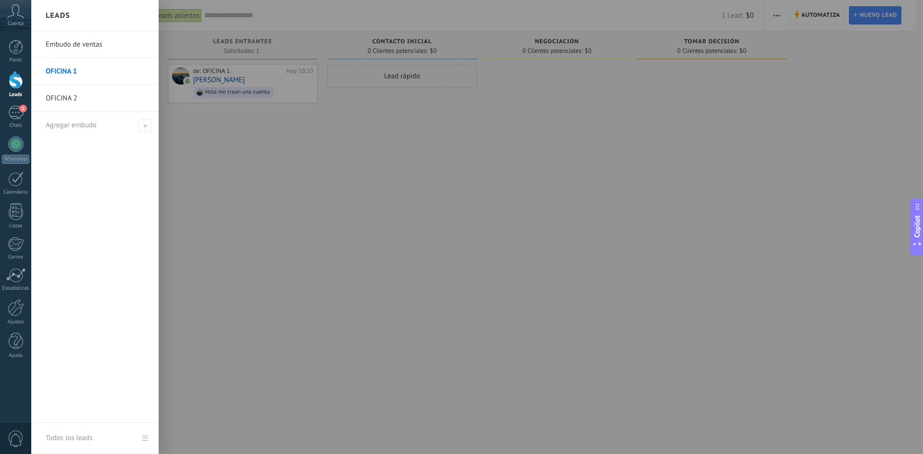
click at [89, 44] on link "Embudo de ventas" at bounding box center [97, 44] width 103 height 27
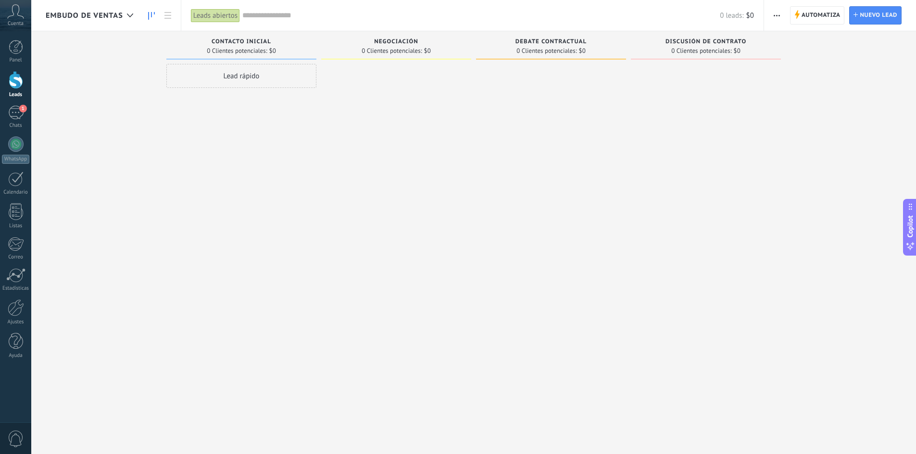
click at [77, 14] on span "Embudo de ventas" at bounding box center [84, 15] width 77 height 9
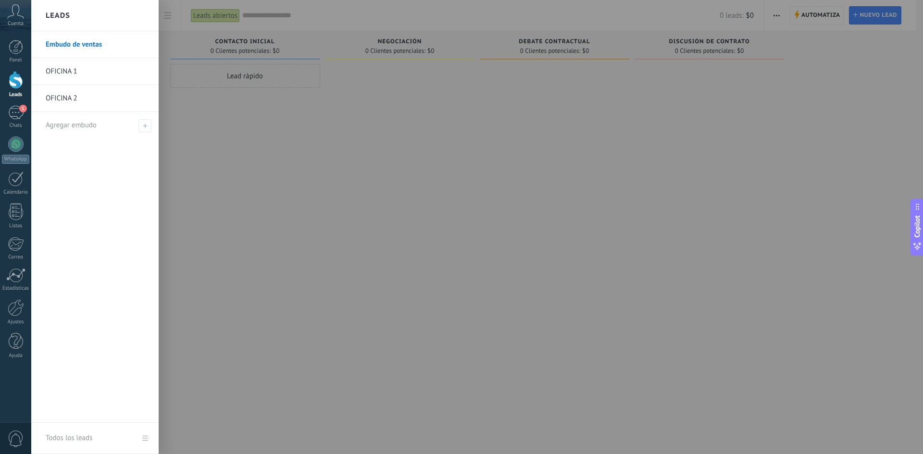
click at [170, 146] on div at bounding box center [492, 227] width 923 height 454
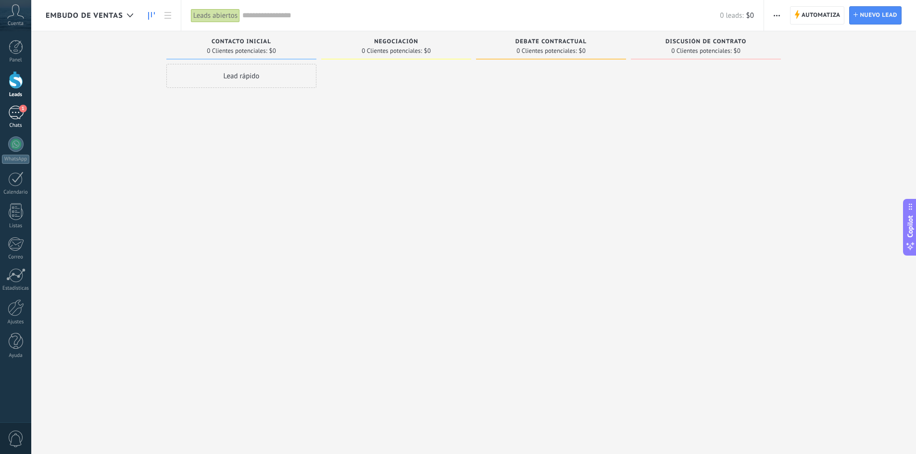
click at [16, 112] on div "1" at bounding box center [15, 113] width 15 height 14
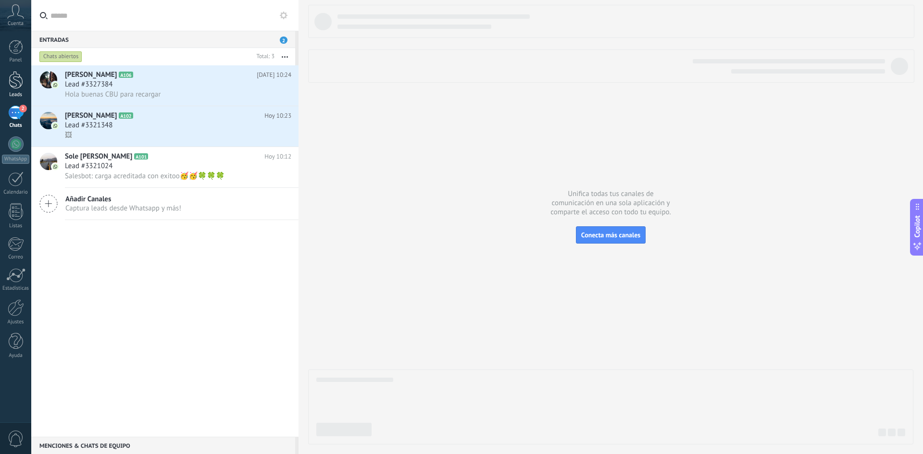
drag, startPoint x: 7, startPoint y: 97, endPoint x: 16, endPoint y: 96, distance: 9.2
click at [5, 83] on link "Leads" at bounding box center [15, 84] width 31 height 27
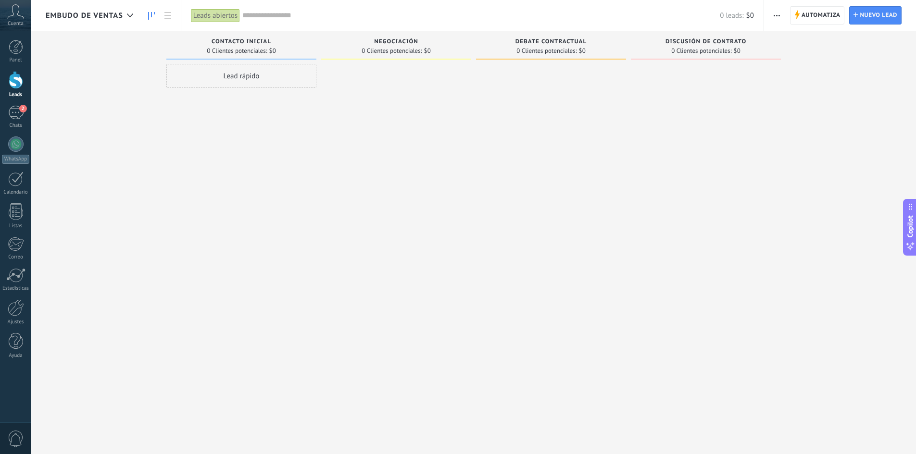
click at [118, 9] on div "Embudo de ventas" at bounding box center [92, 15] width 92 height 31
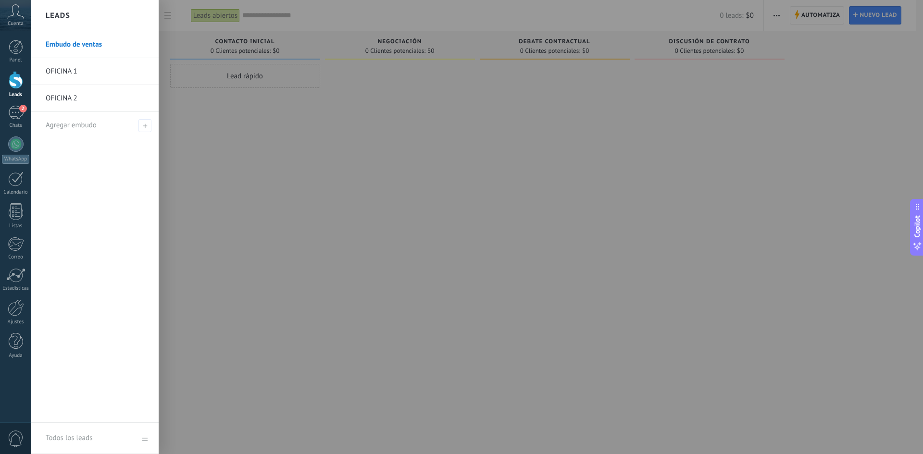
click at [92, 75] on link "OFICINA 1" at bounding box center [97, 71] width 103 height 27
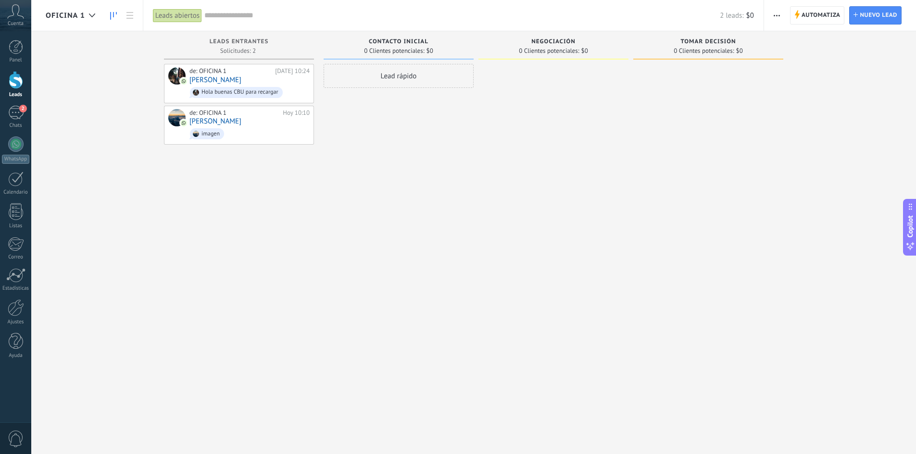
click at [116, 19] on icon at bounding box center [113, 16] width 7 height 8
click at [92, 18] on div at bounding box center [92, 15] width 16 height 19
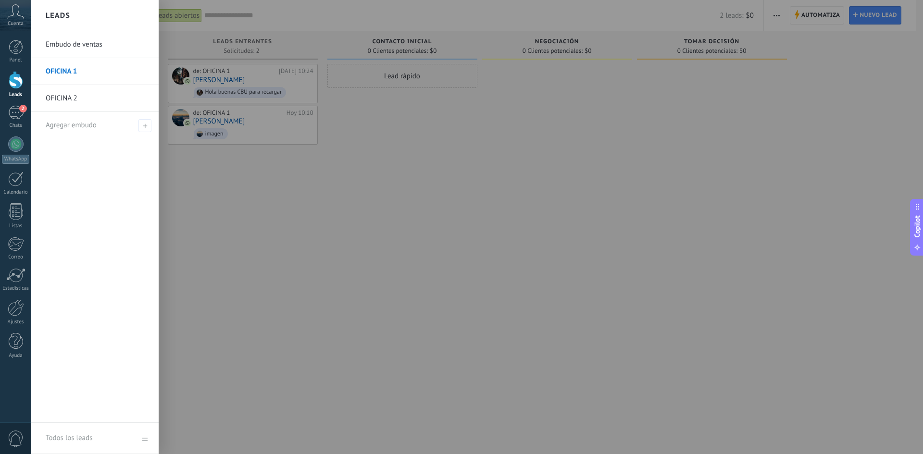
click at [81, 110] on link "OFICINA 2" at bounding box center [97, 98] width 103 height 27
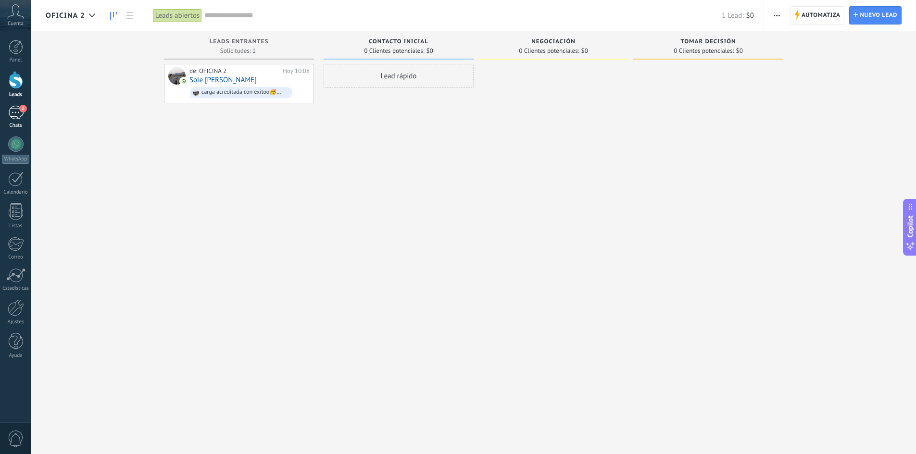
click at [19, 114] on div "2" at bounding box center [15, 113] width 15 height 14
